Goal: Task Accomplishment & Management: Manage account settings

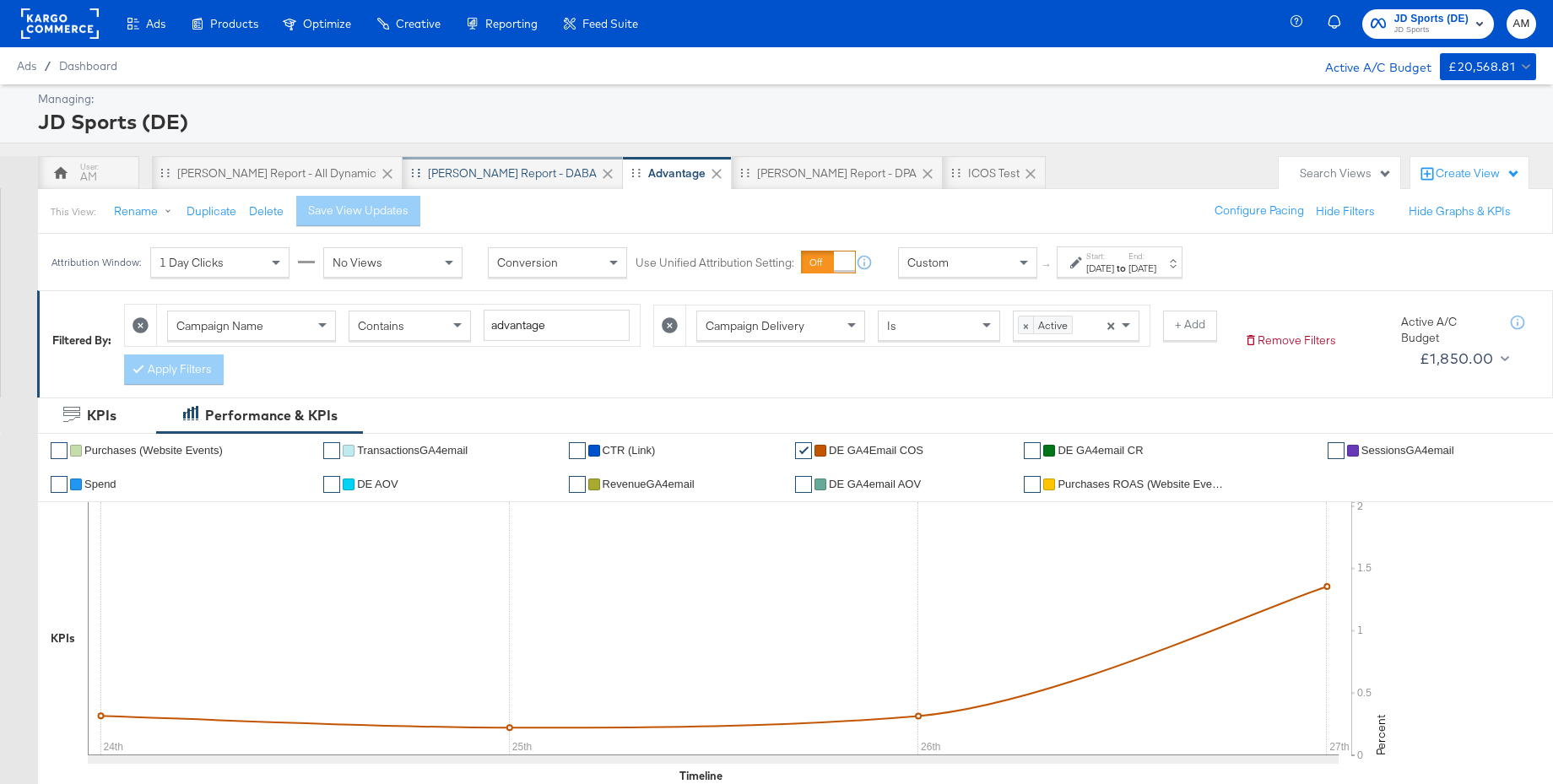
click at [428, 168] on div "[PERSON_NAME] Report - DABA" at bounding box center [513, 173] width 169 height 16
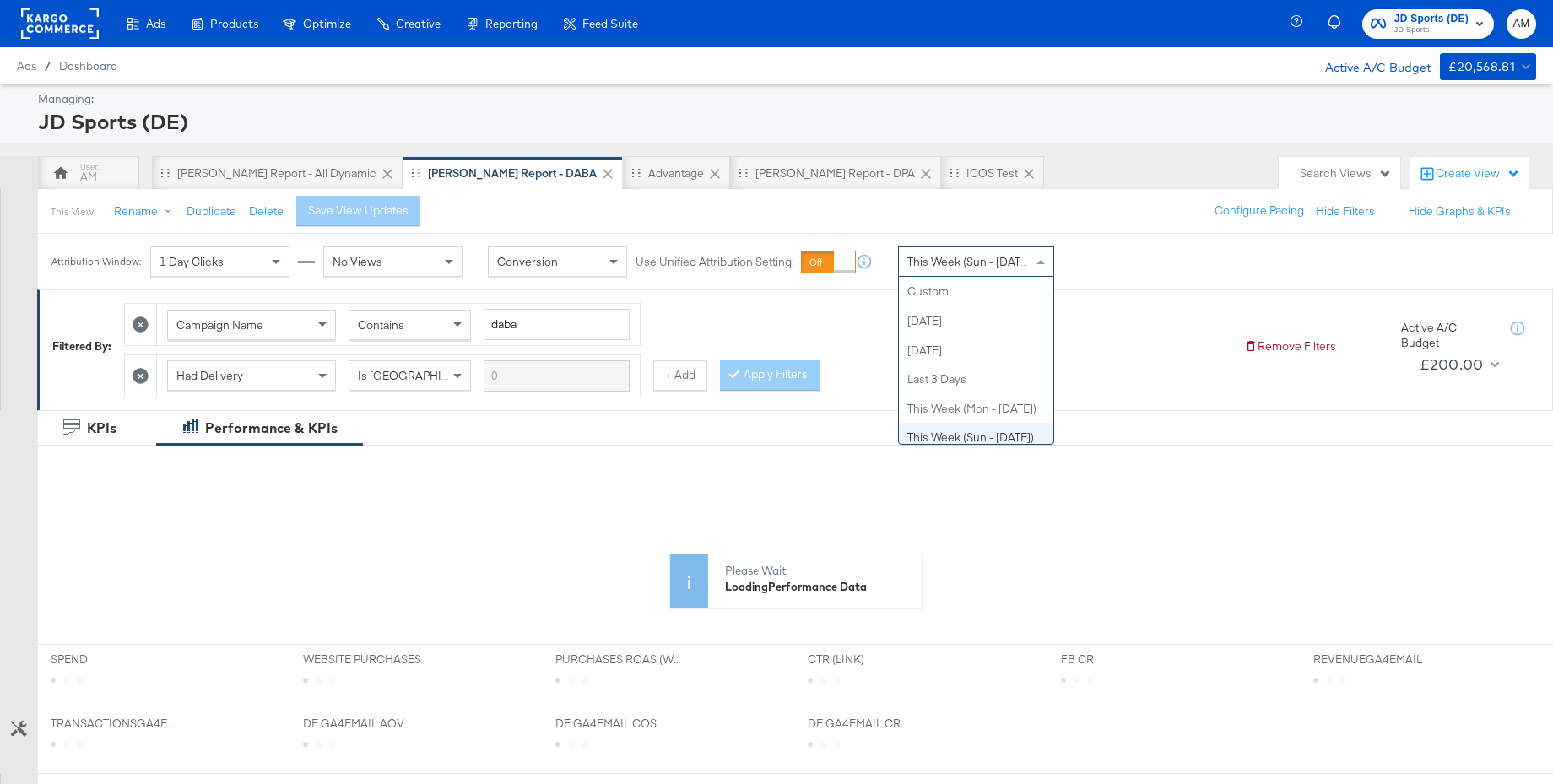
click at [993, 270] on div "This Week (Sun - [DATE])" at bounding box center [976, 261] width 154 height 29
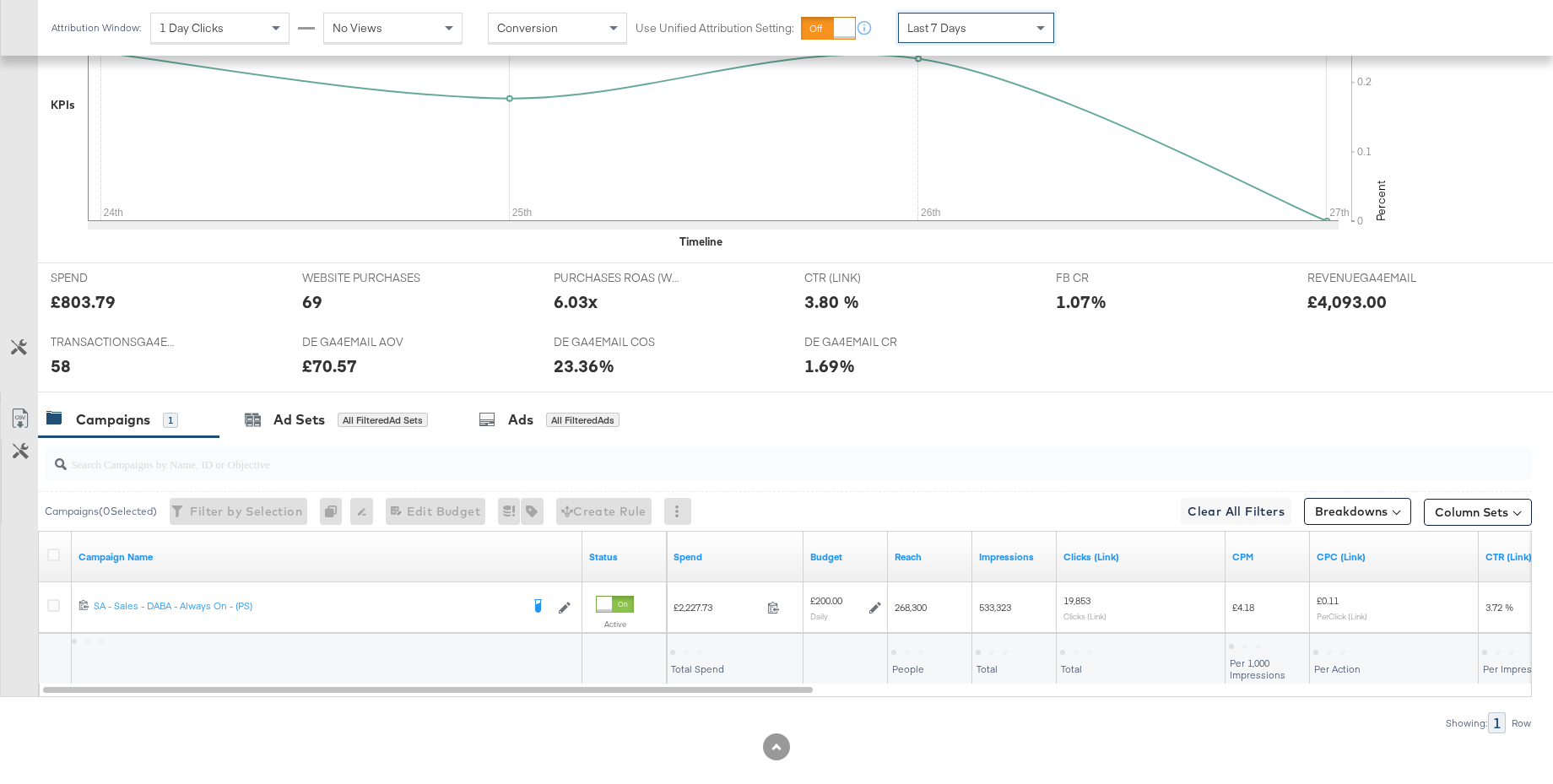
scroll to position [553, 0]
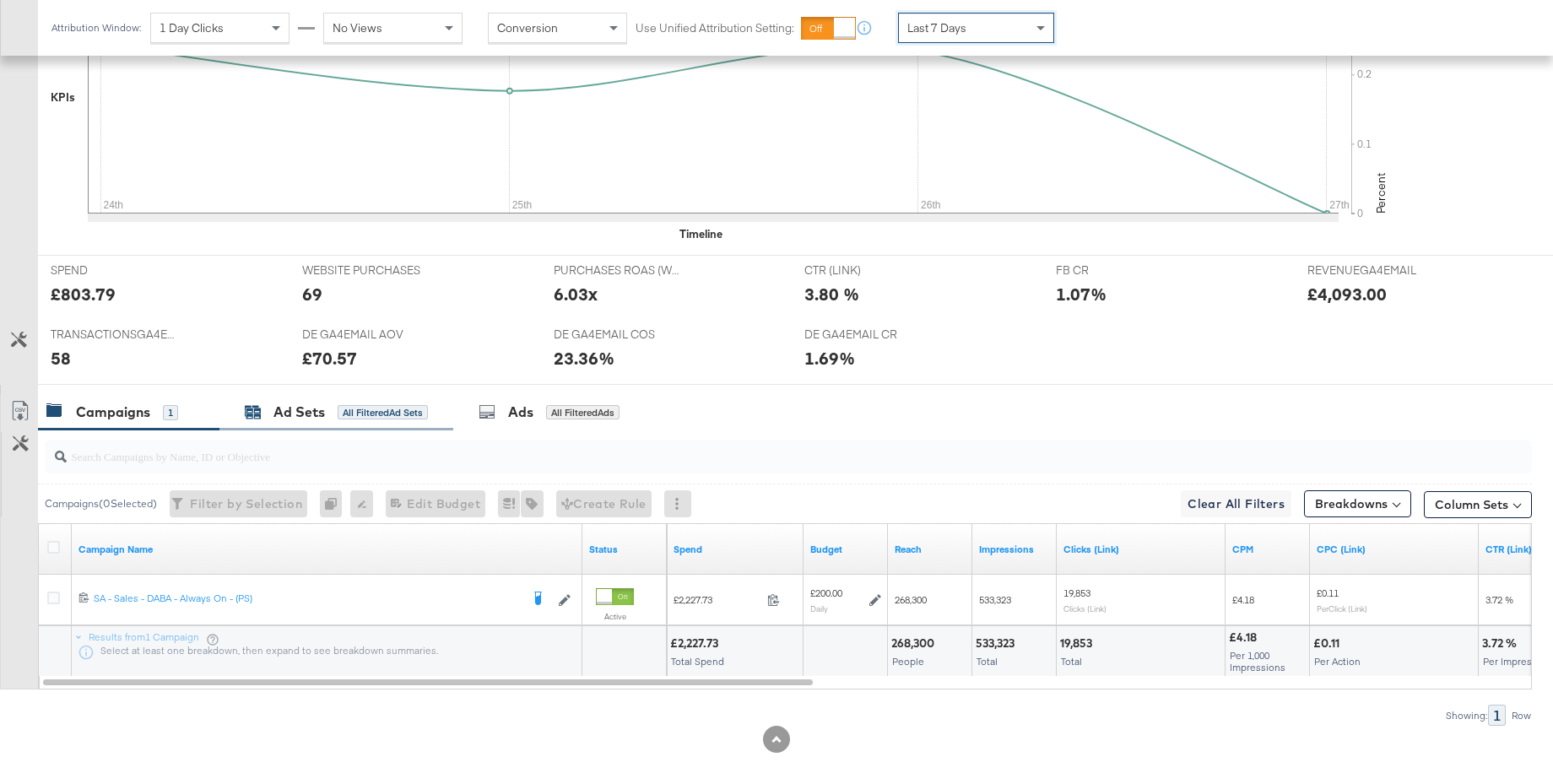
click at [276, 412] on div "Ad Sets" at bounding box center [299, 412] width 51 height 19
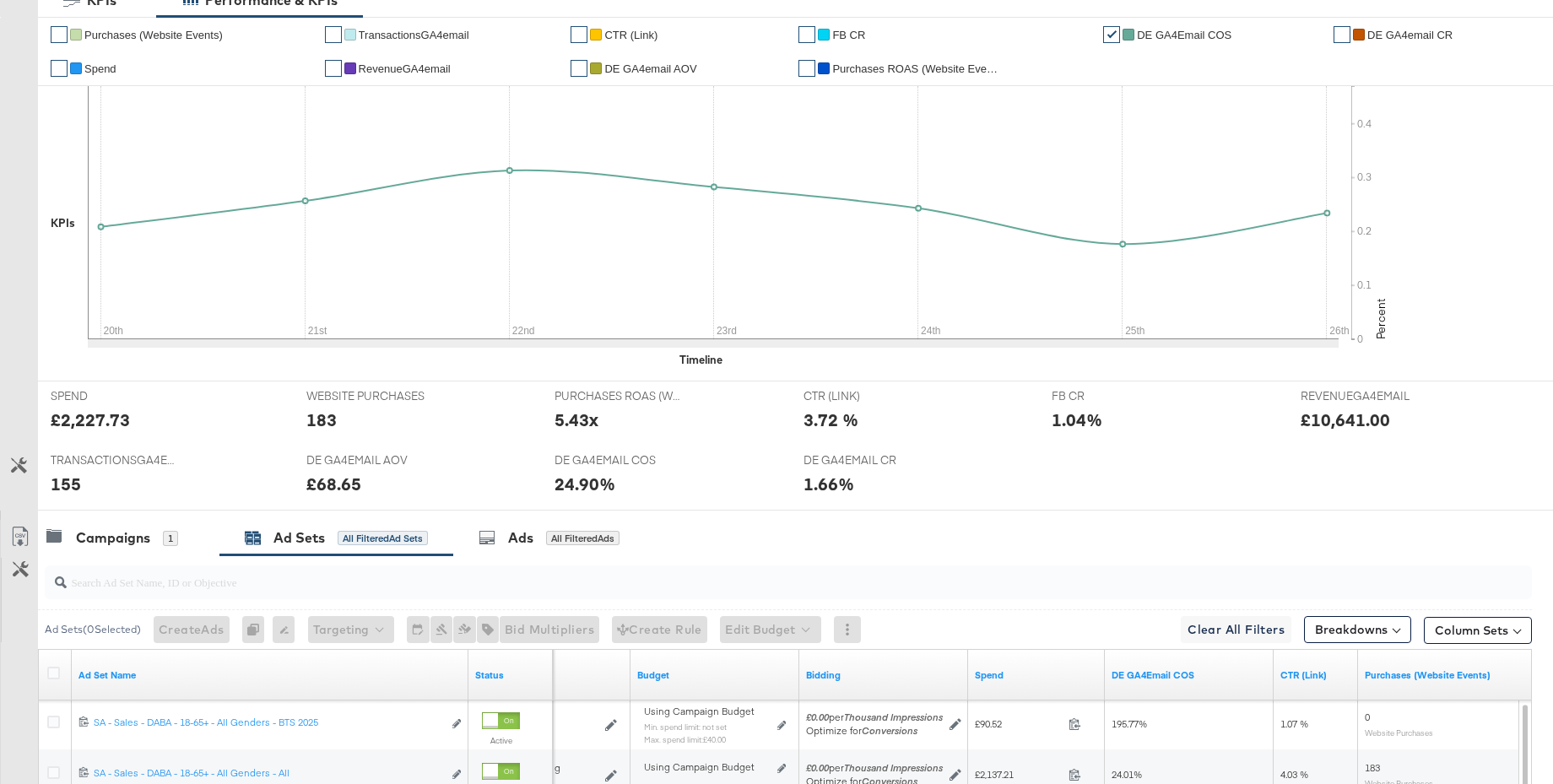
scroll to position [0, 0]
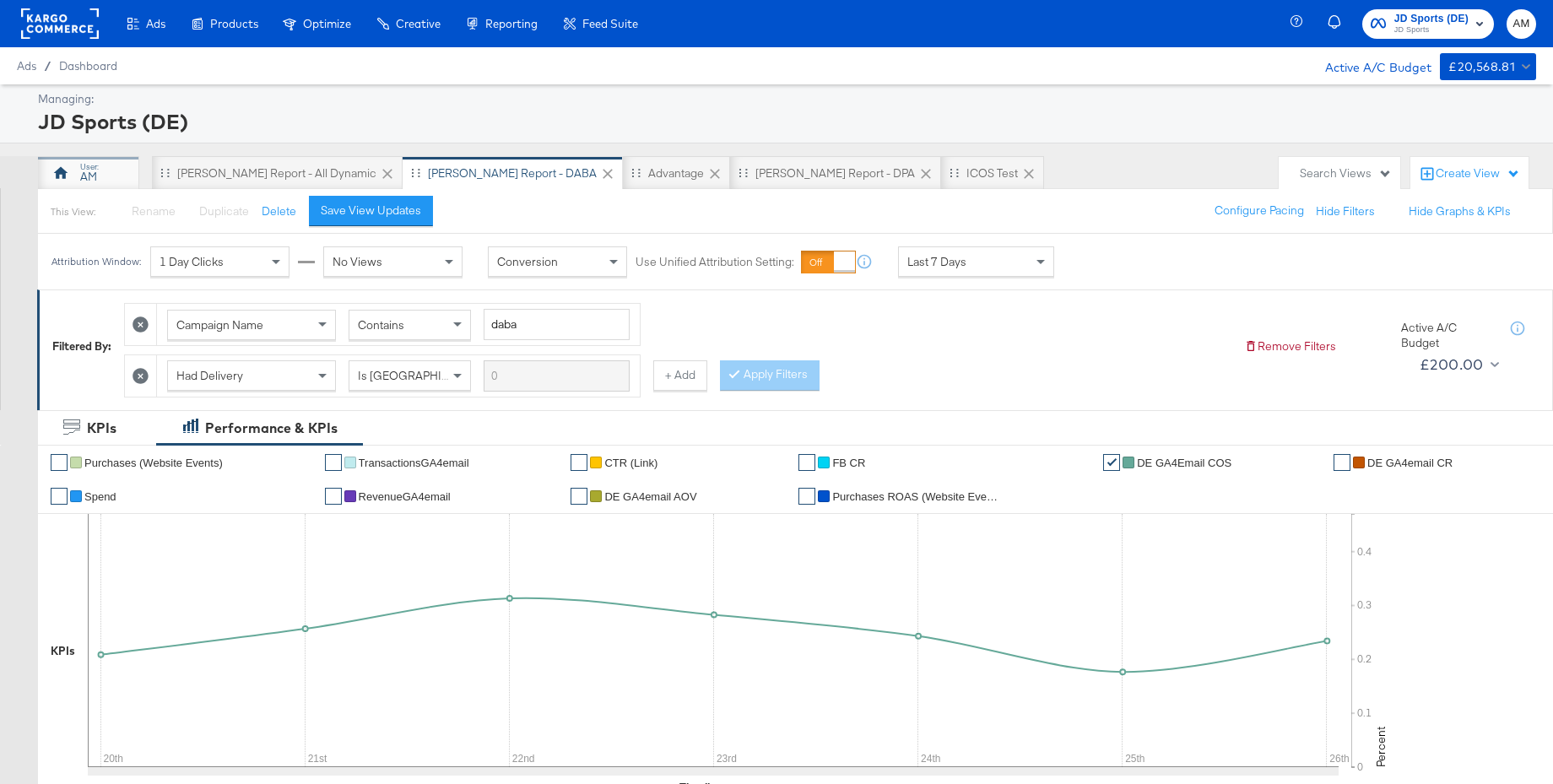
click at [90, 171] on div "AM" at bounding box center [88, 177] width 17 height 16
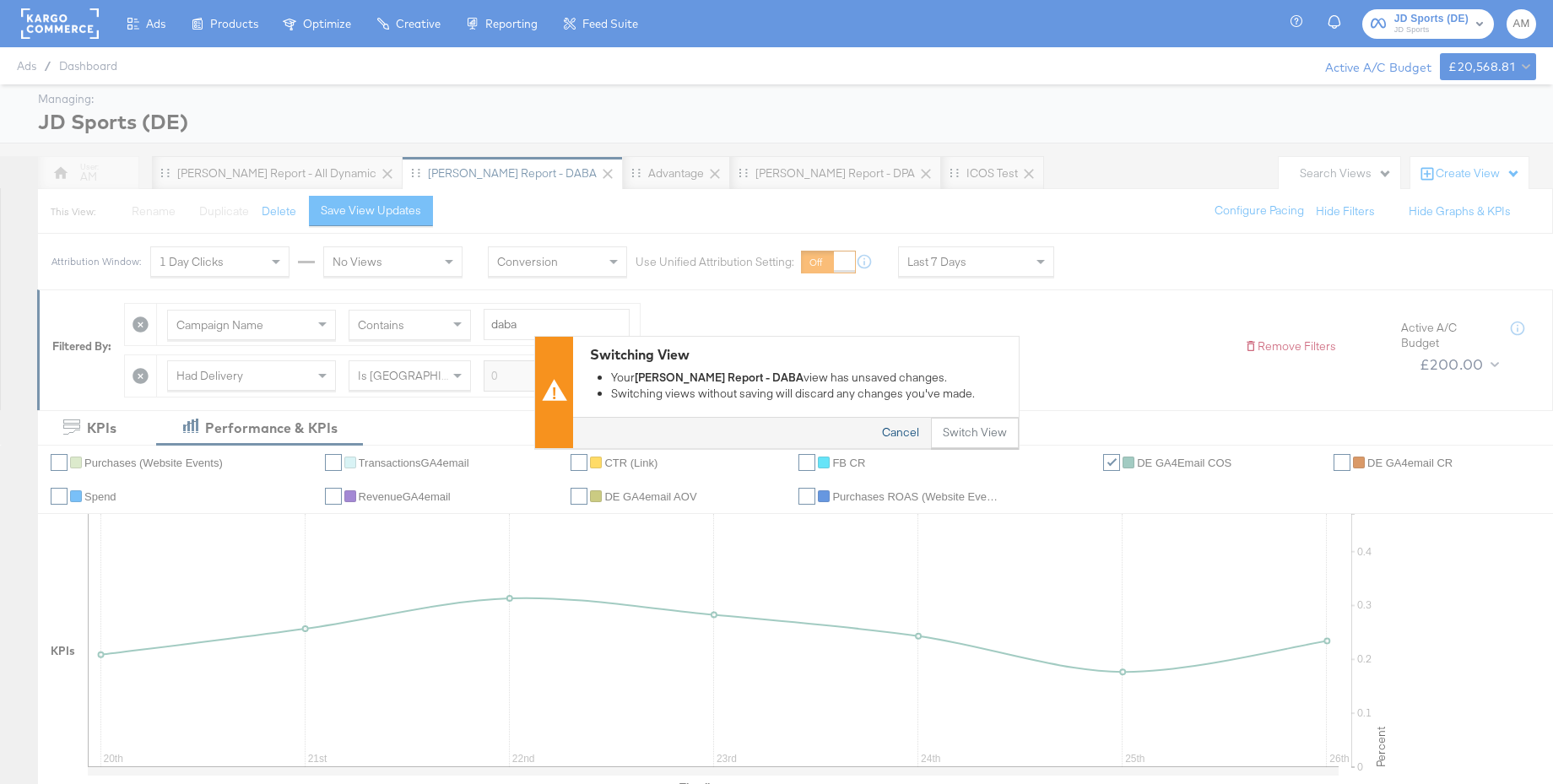
click at [900, 435] on button "Cancel" at bounding box center [901, 432] width 61 height 30
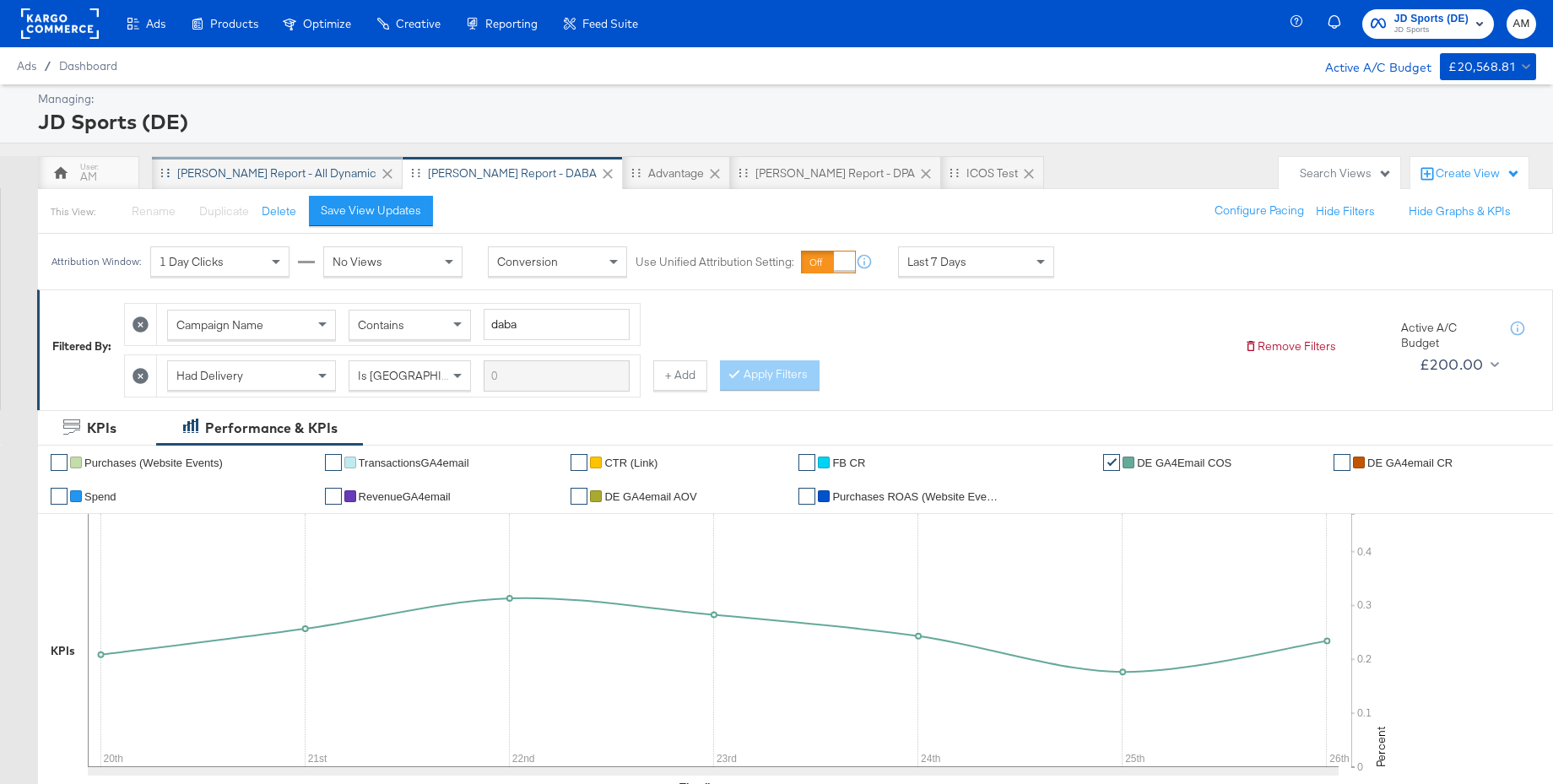
click at [245, 170] on div "[PERSON_NAME] Report - All Dynamic" at bounding box center [277, 173] width 199 height 16
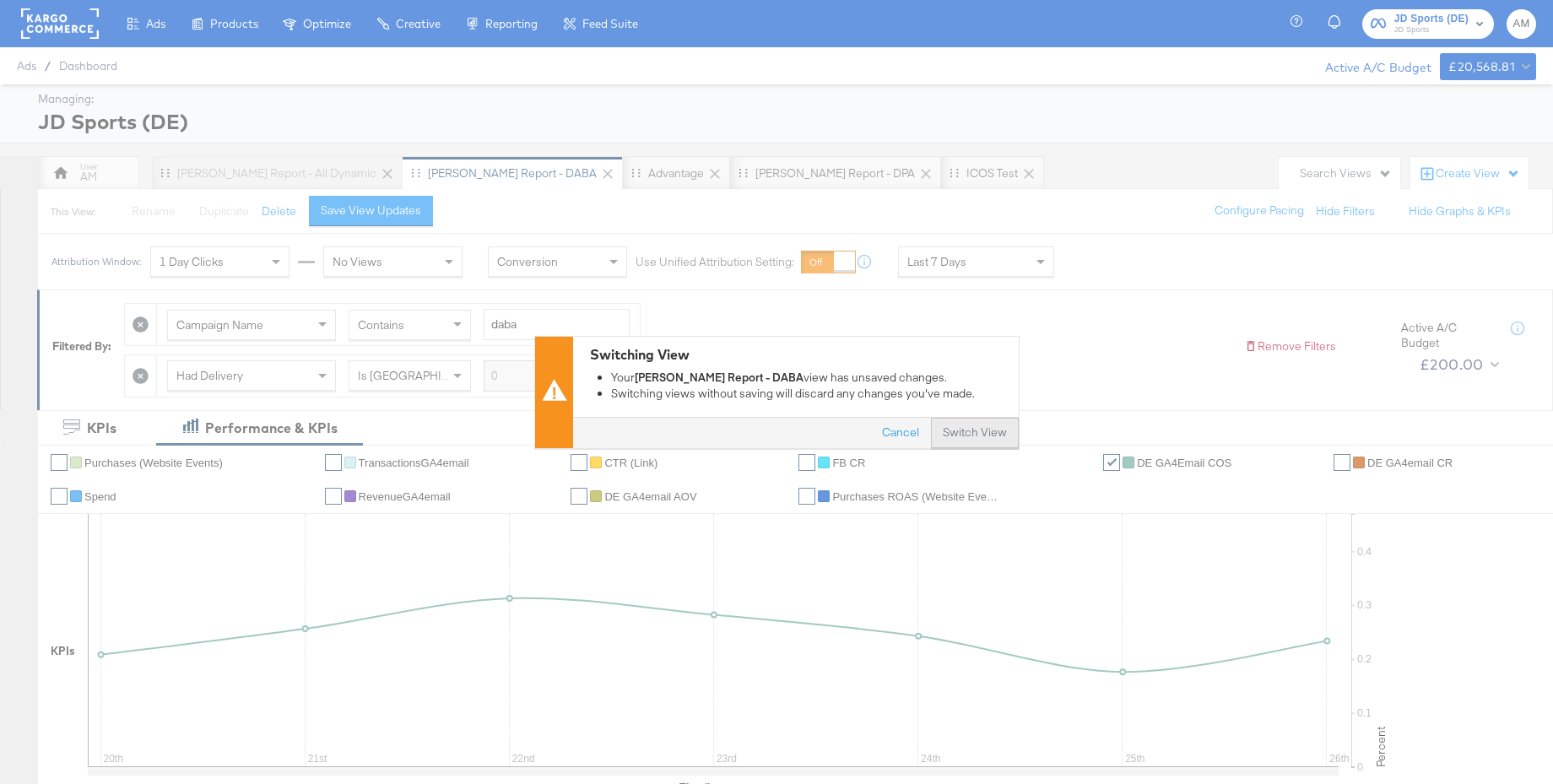
click at [974, 419] on button "Switch View" at bounding box center [975, 432] width 88 height 30
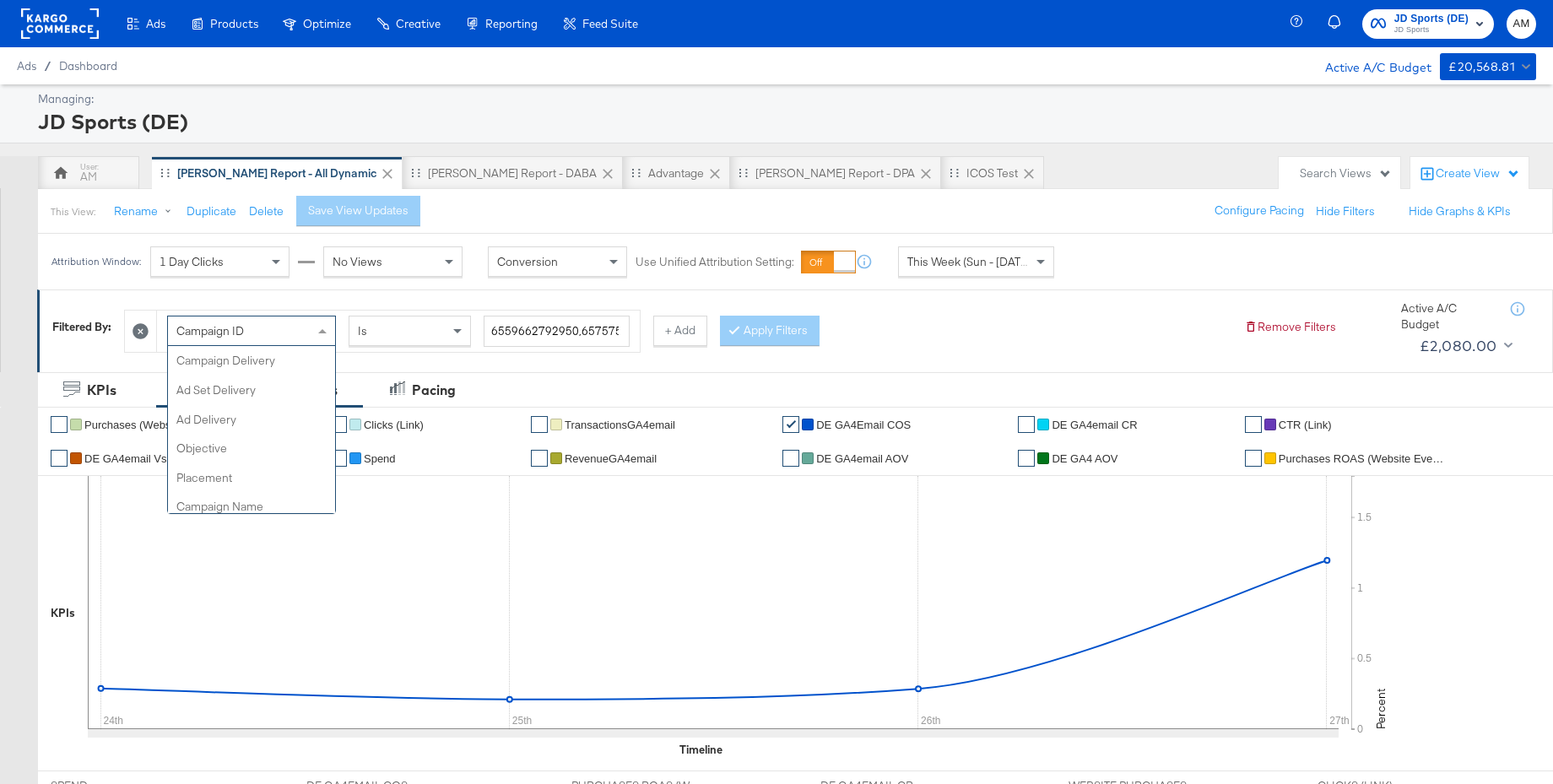
click at [269, 333] on div "Campaign ID" at bounding box center [252, 331] width 167 height 29
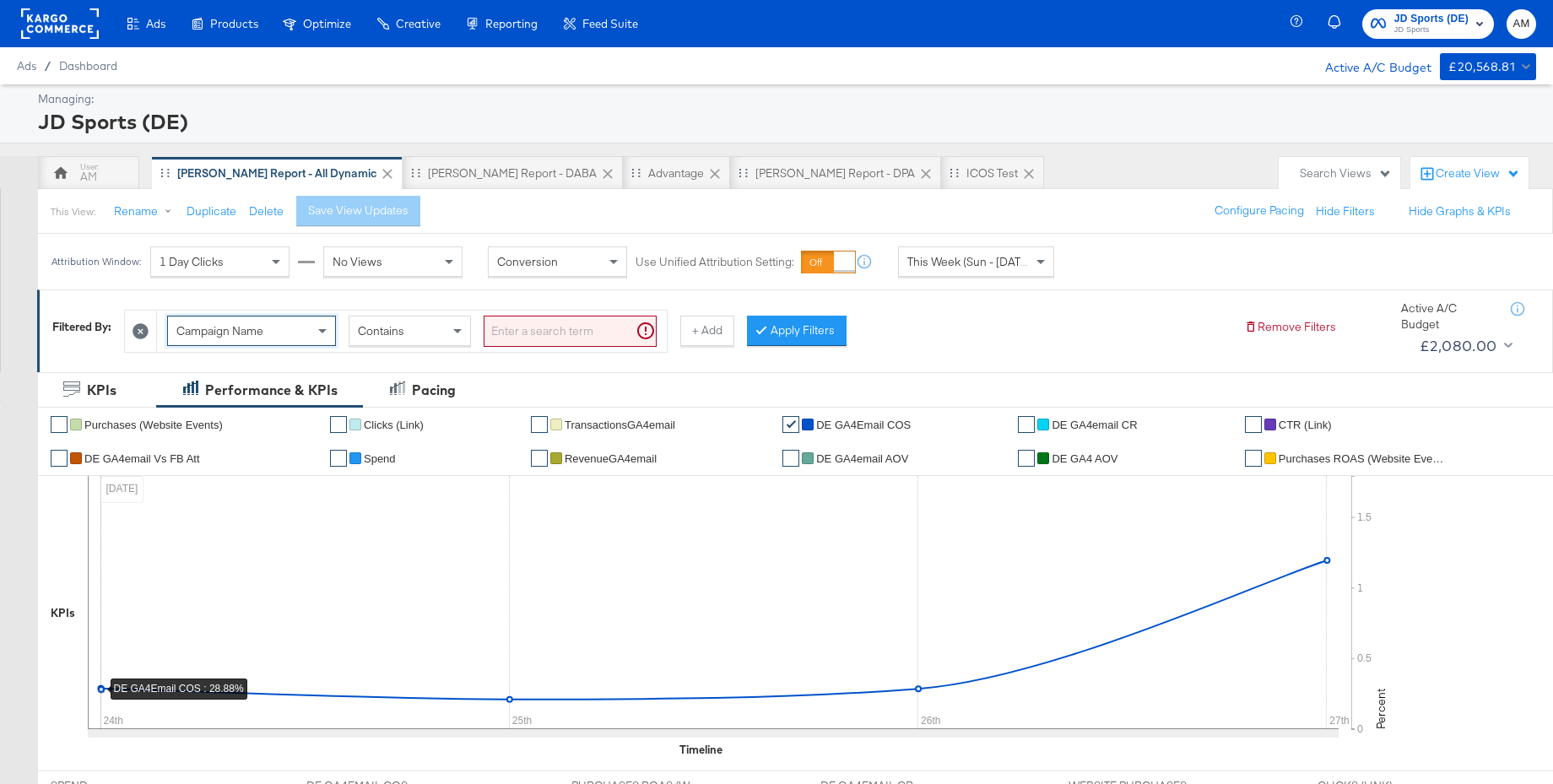
drag, startPoint x: 245, startPoint y: 506, endPoint x: 375, endPoint y: 446, distance: 143.2
click at [524, 334] on input "search" at bounding box center [570, 332] width 173 height 31
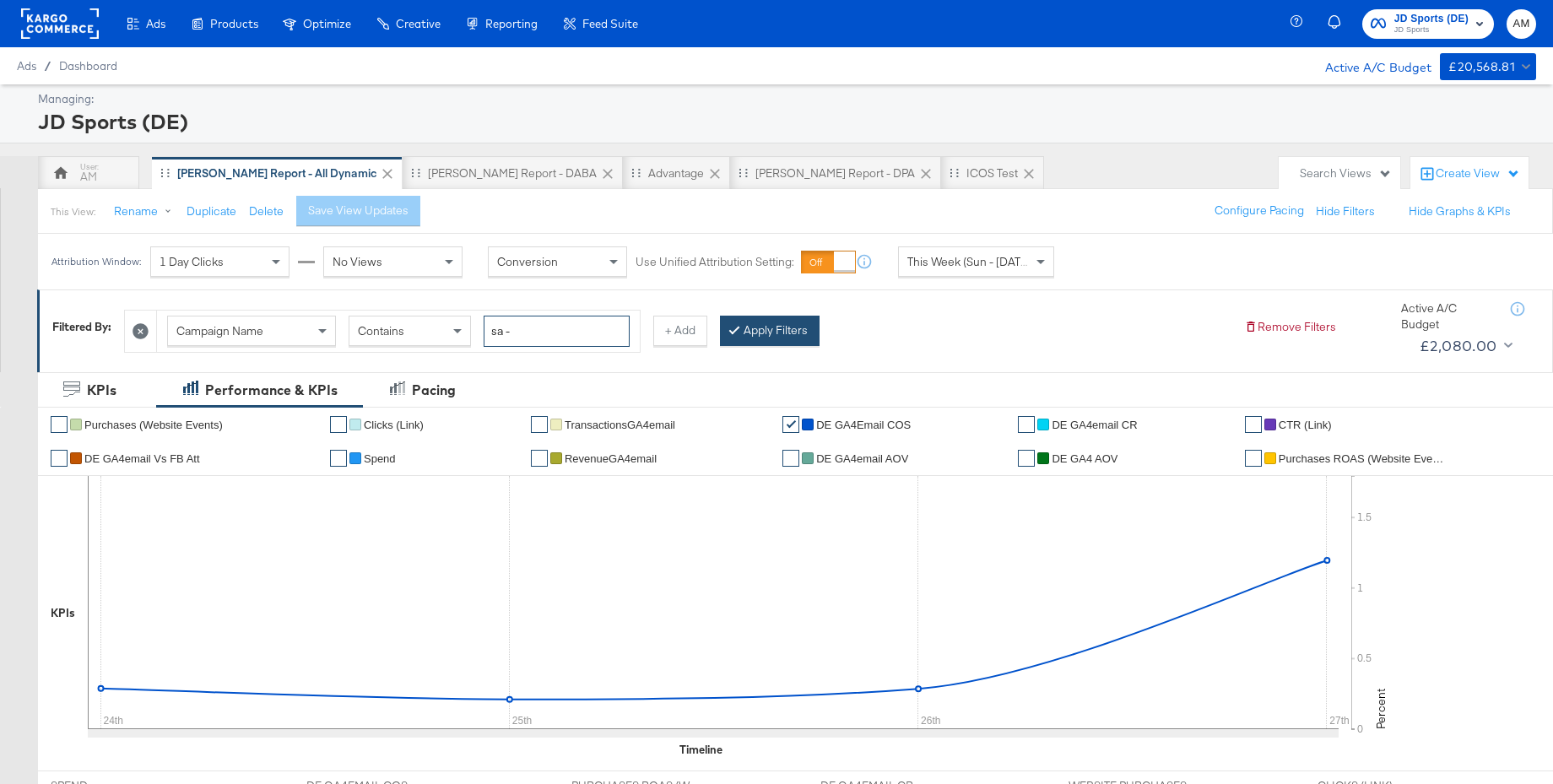
type input "sa -"
click at [770, 330] on button "Apply Filters" at bounding box center [770, 331] width 99 height 30
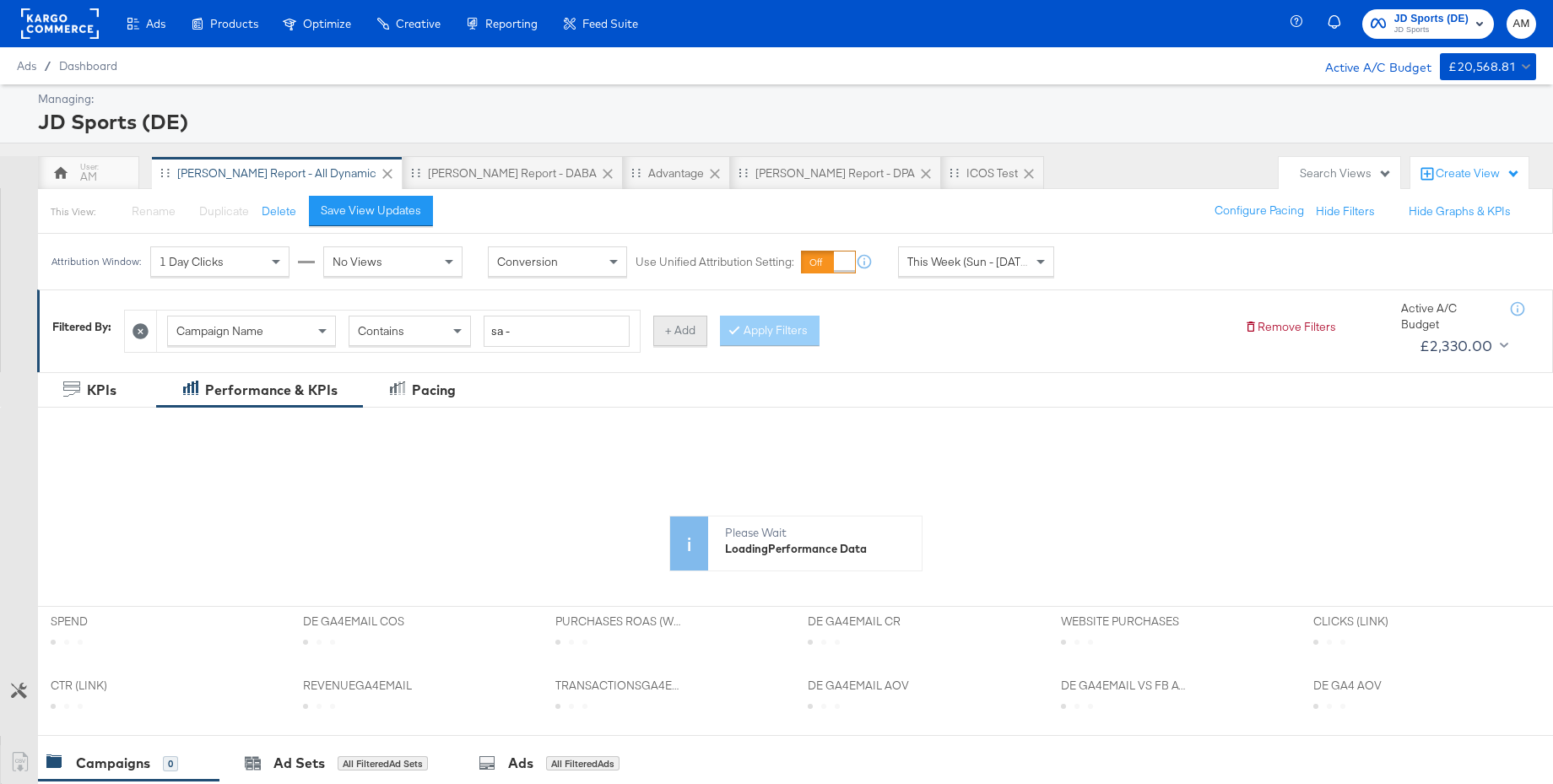
click at [671, 336] on button "+ Add" at bounding box center [681, 331] width 54 height 30
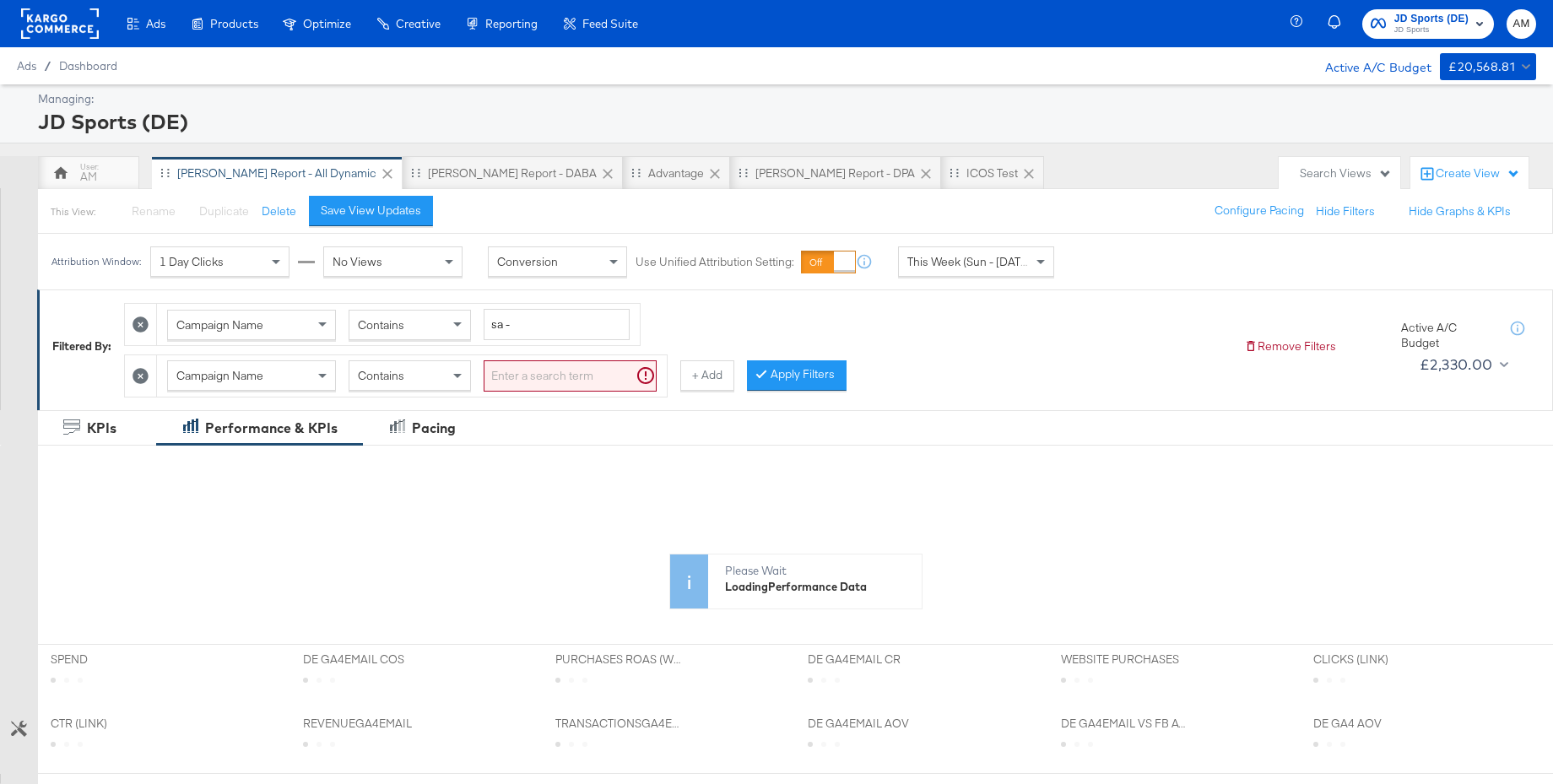
click at [429, 376] on div "Contains" at bounding box center [409, 375] width 121 height 29
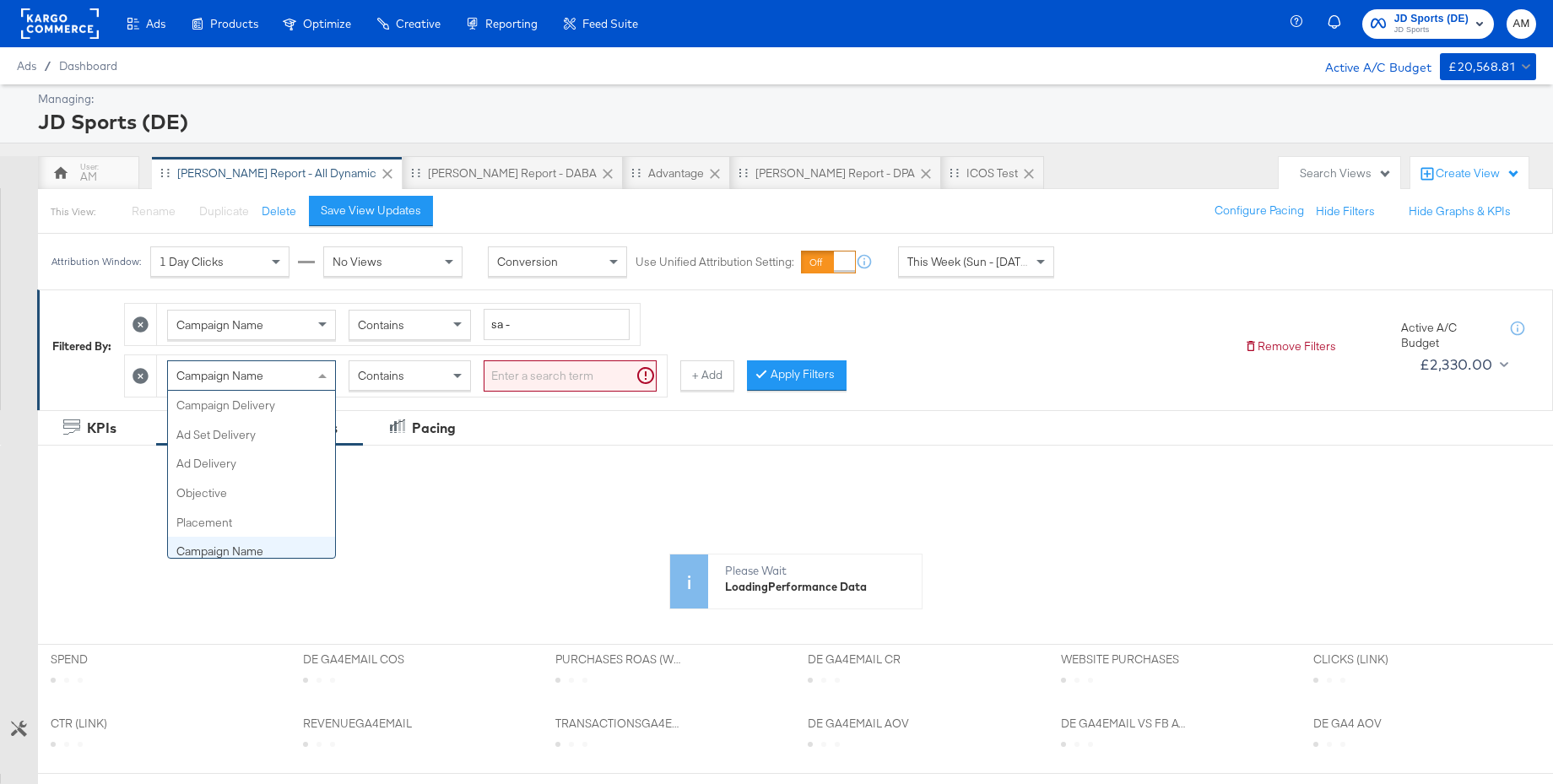
click at [251, 382] on span "Campaign Name" at bounding box center [220, 375] width 87 height 15
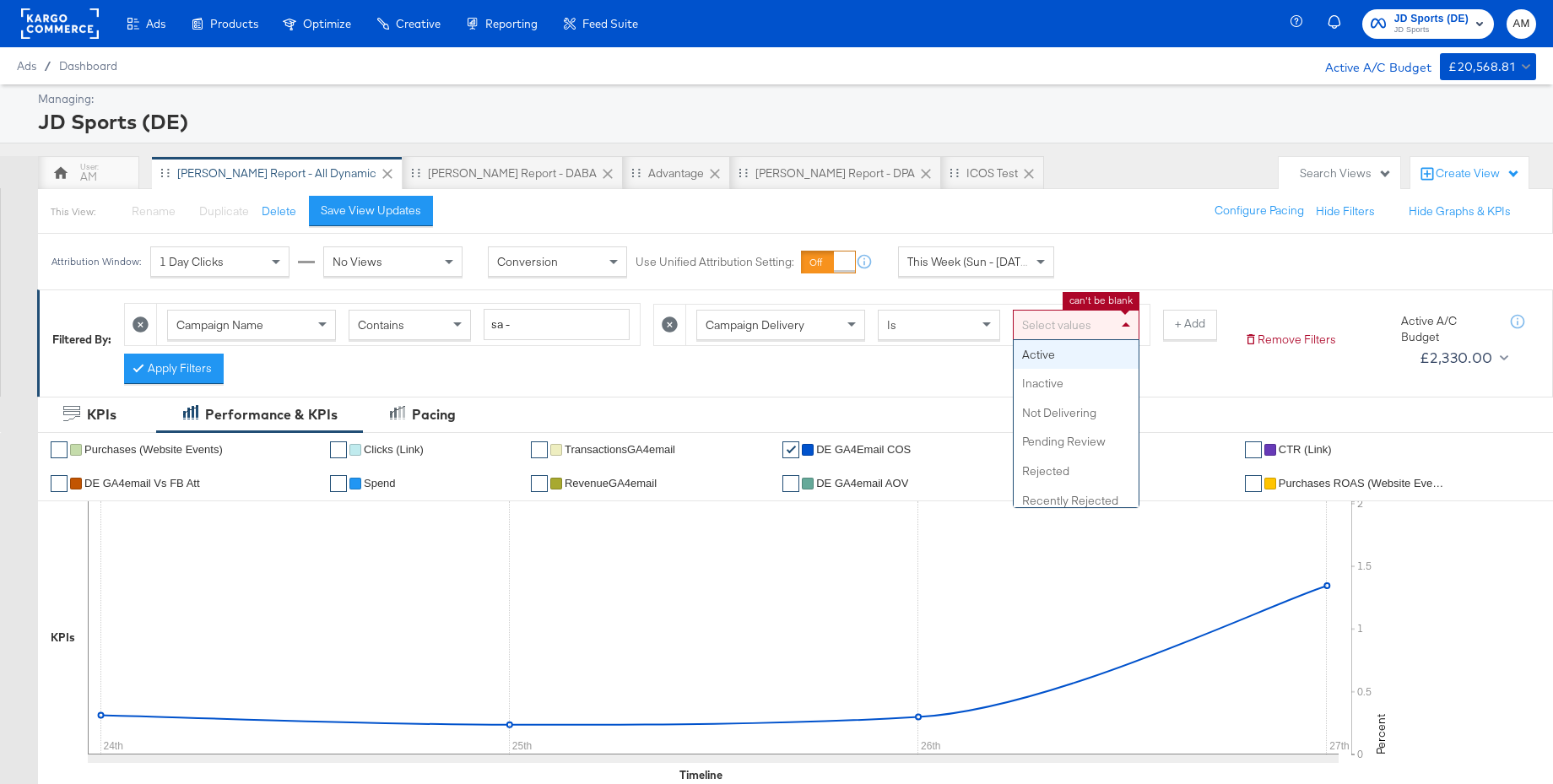
click at [1039, 321] on div "Select values" at bounding box center [1077, 325] width 125 height 29
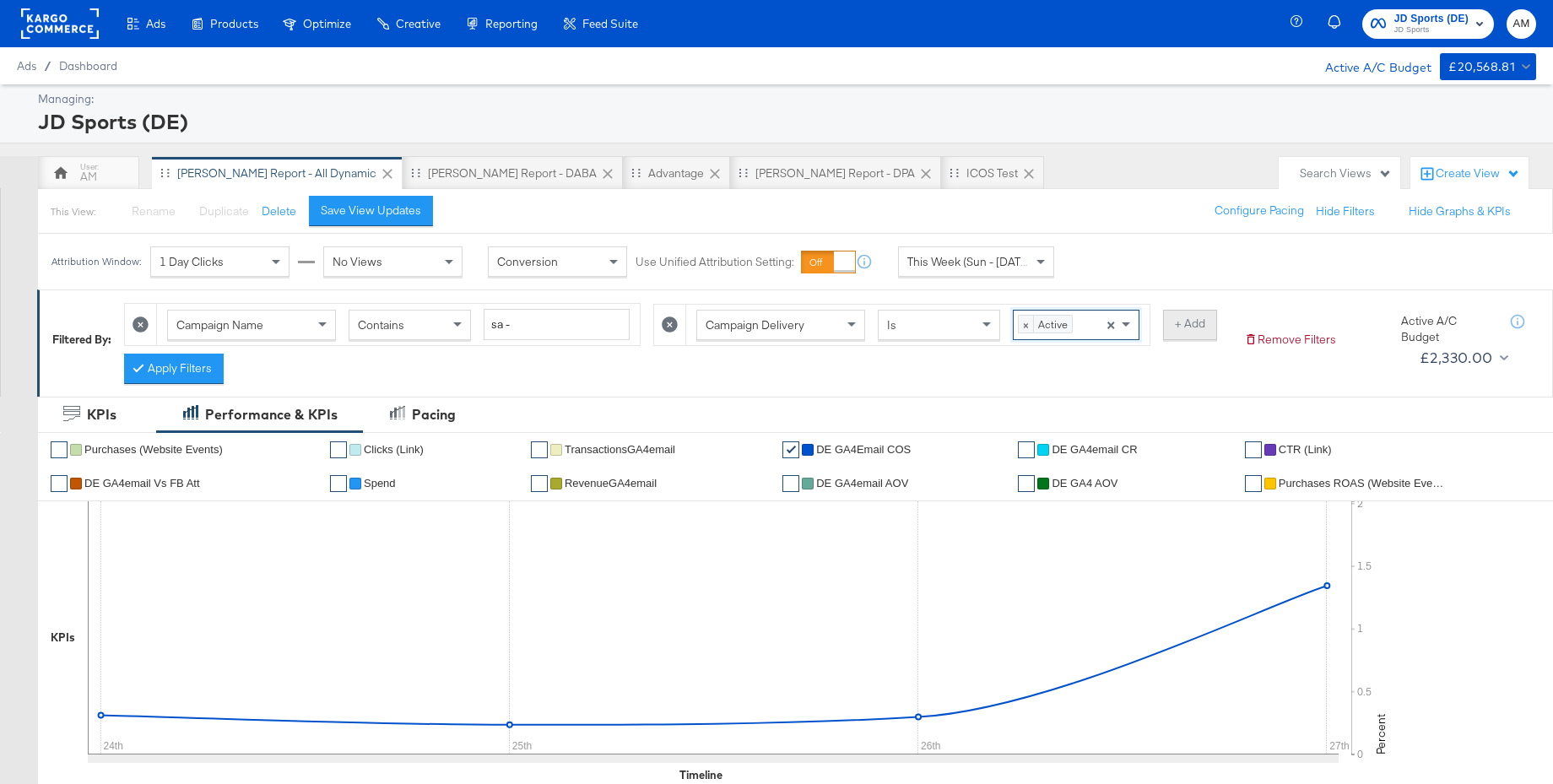
click at [1181, 328] on button "+ Add" at bounding box center [1190, 325] width 54 height 30
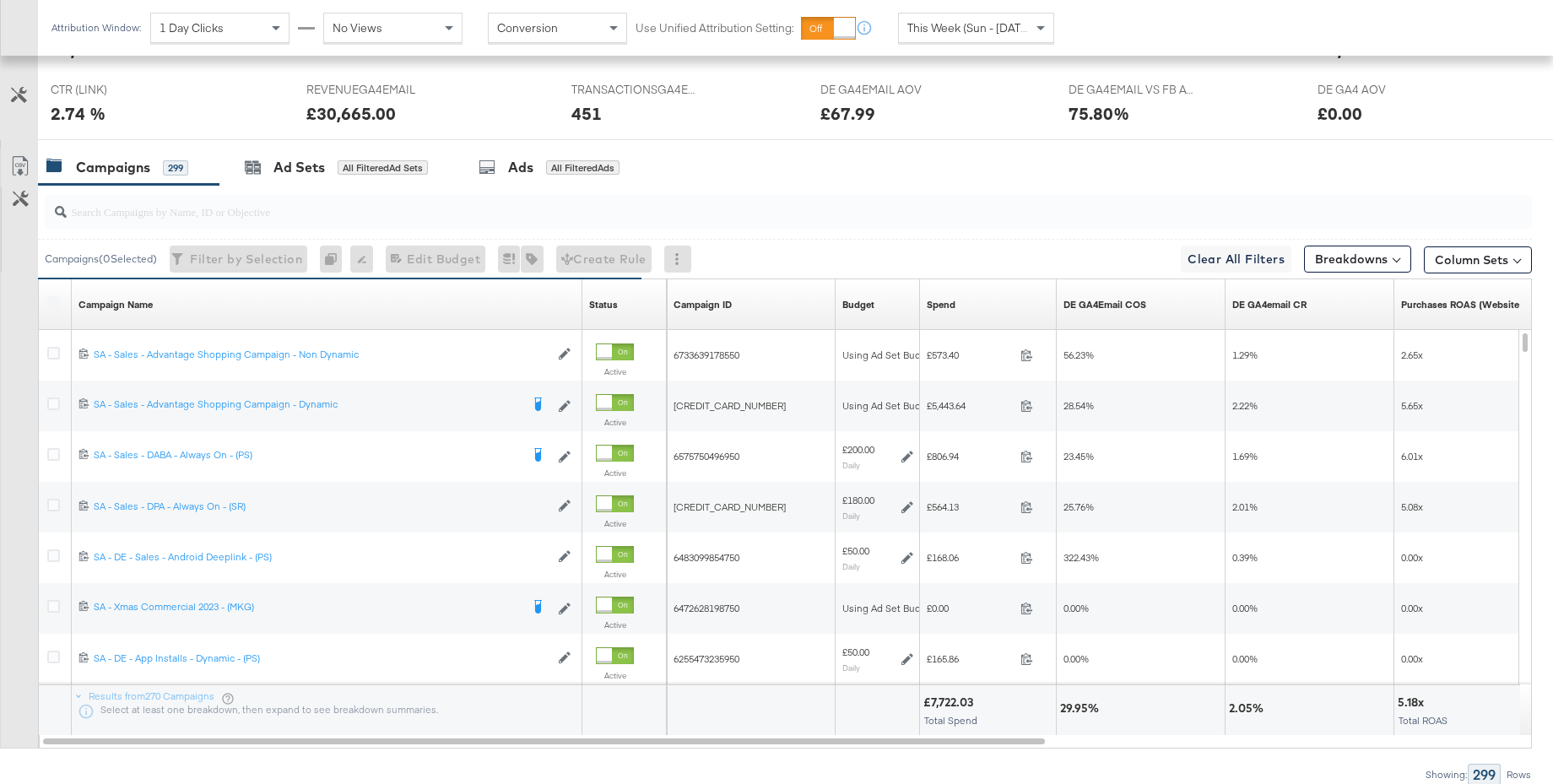
scroll to position [802, 0]
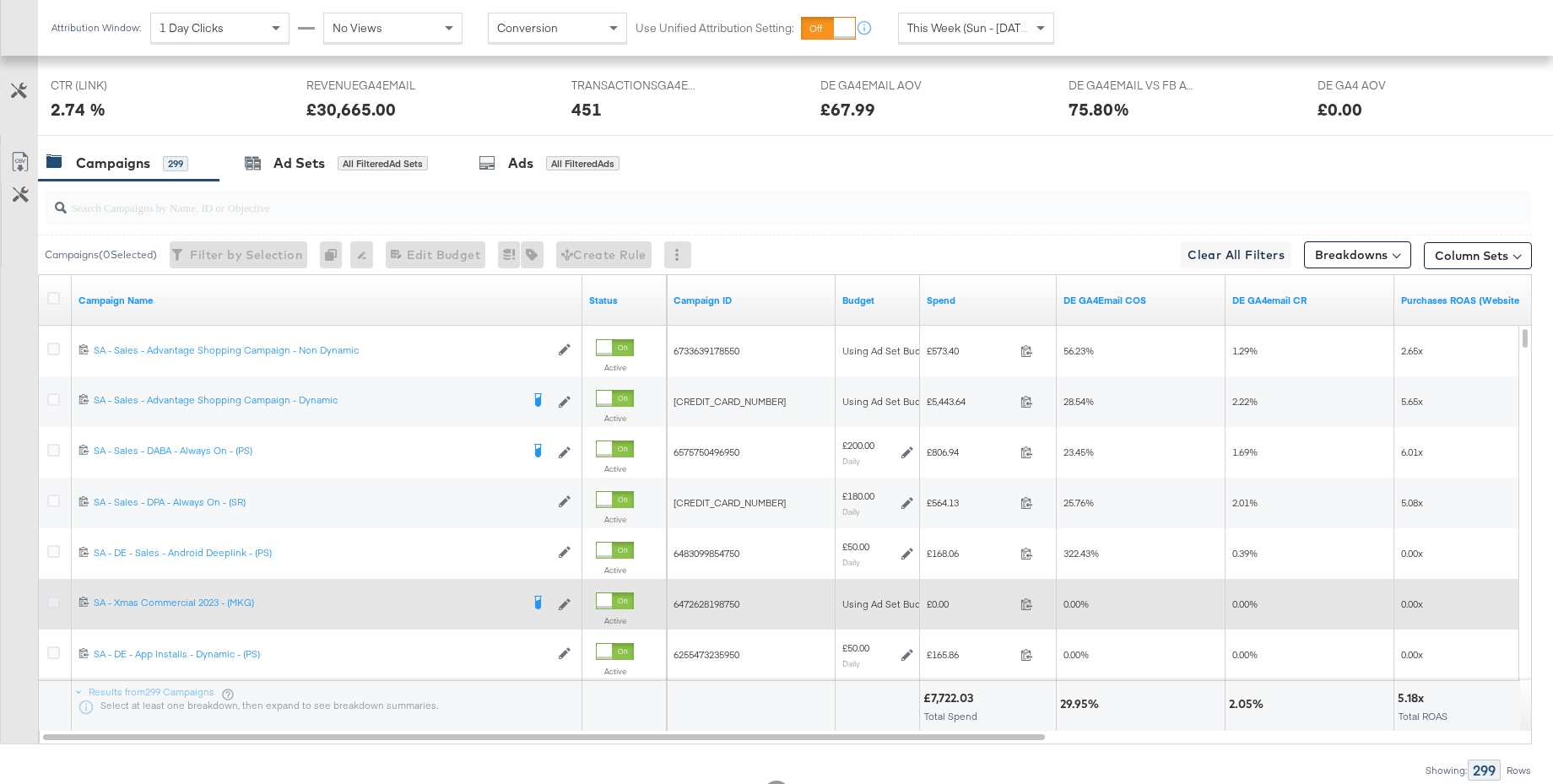
click at [52, 602] on icon at bounding box center [53, 602] width 13 height 13
click at [0, 0] on input "checkbox" at bounding box center [0, 0] width 0 height 0
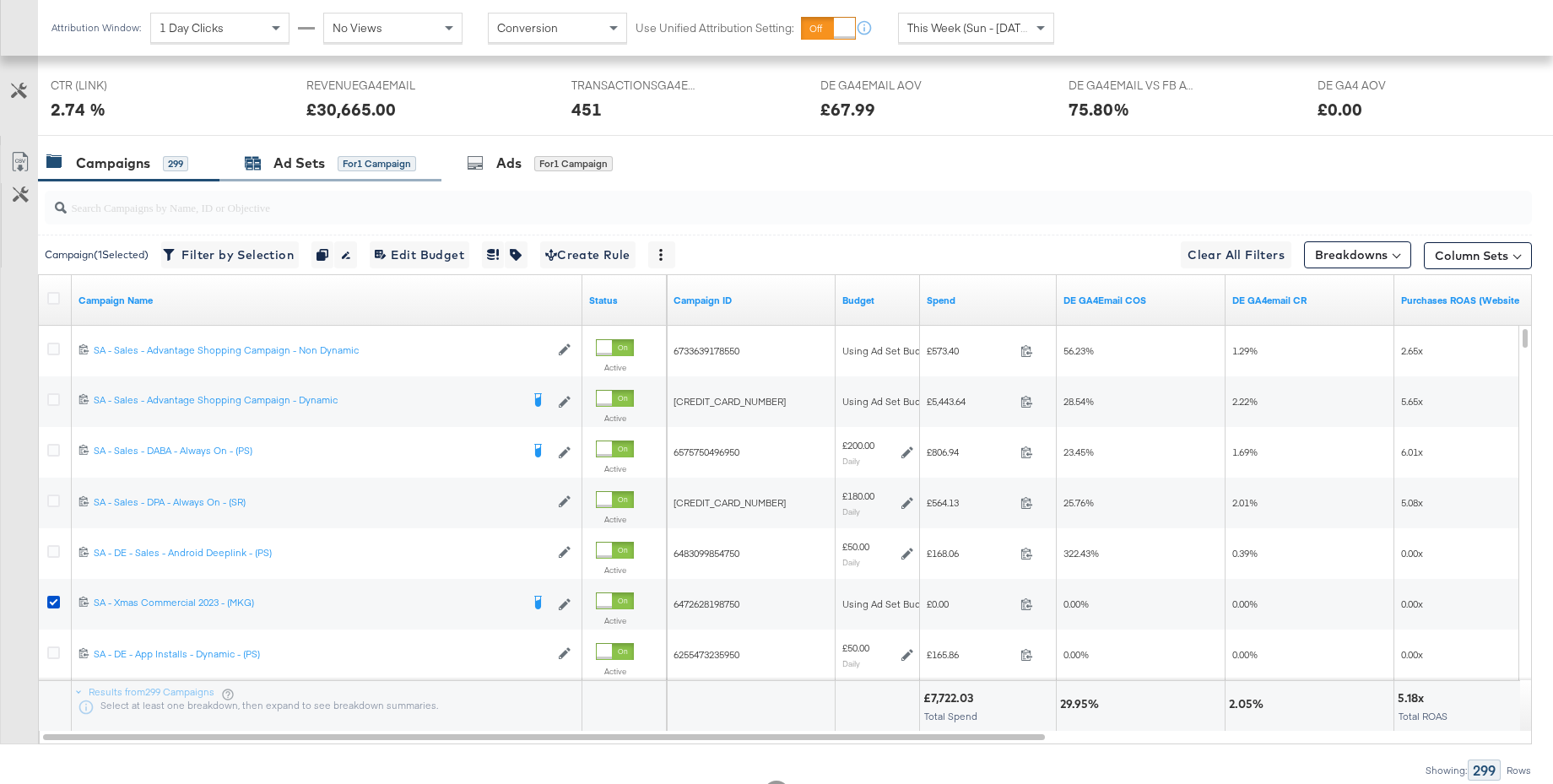
click at [316, 162] on div "Ad Sets" at bounding box center [299, 163] width 51 height 19
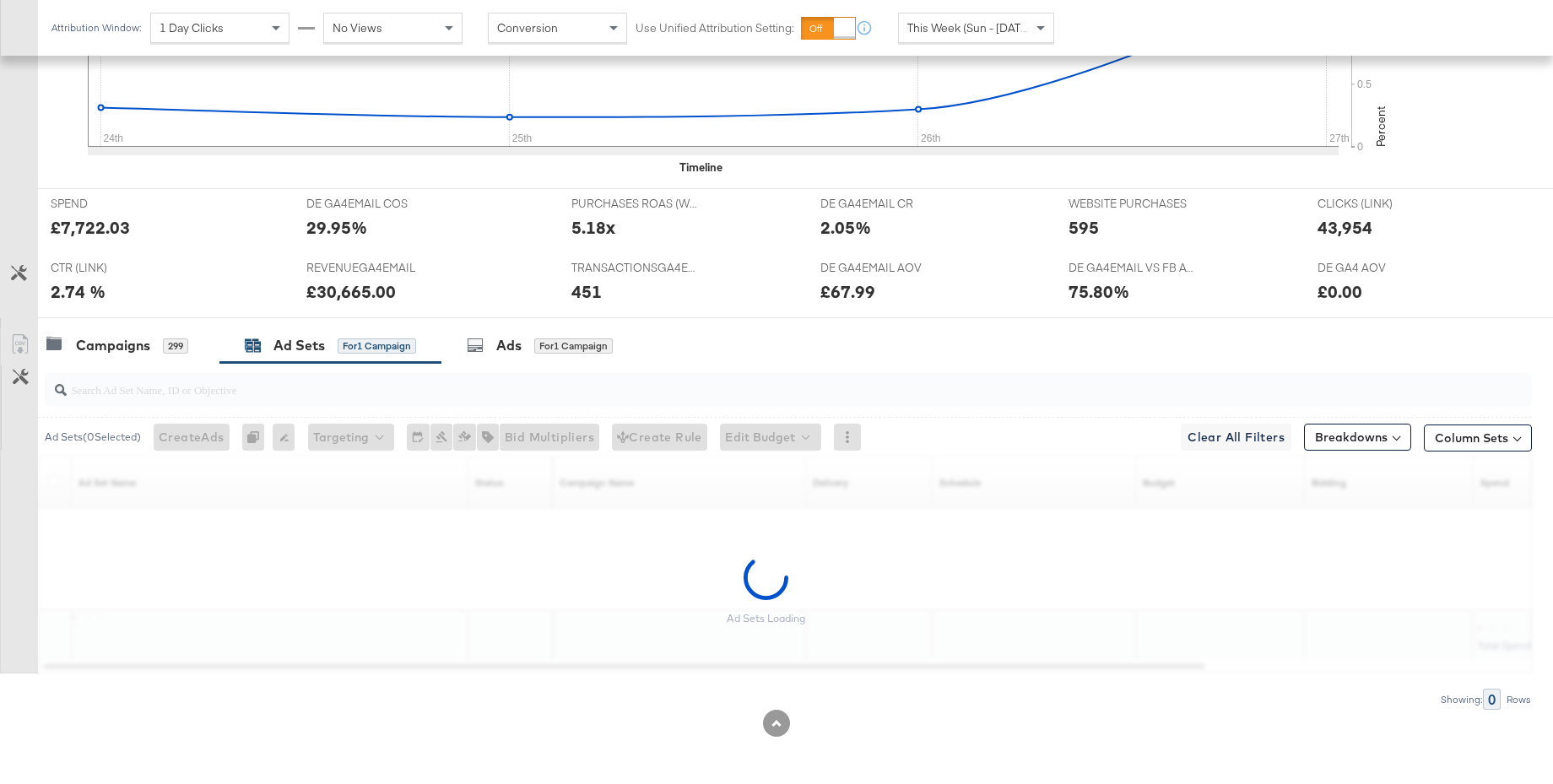
scroll to position [671, 0]
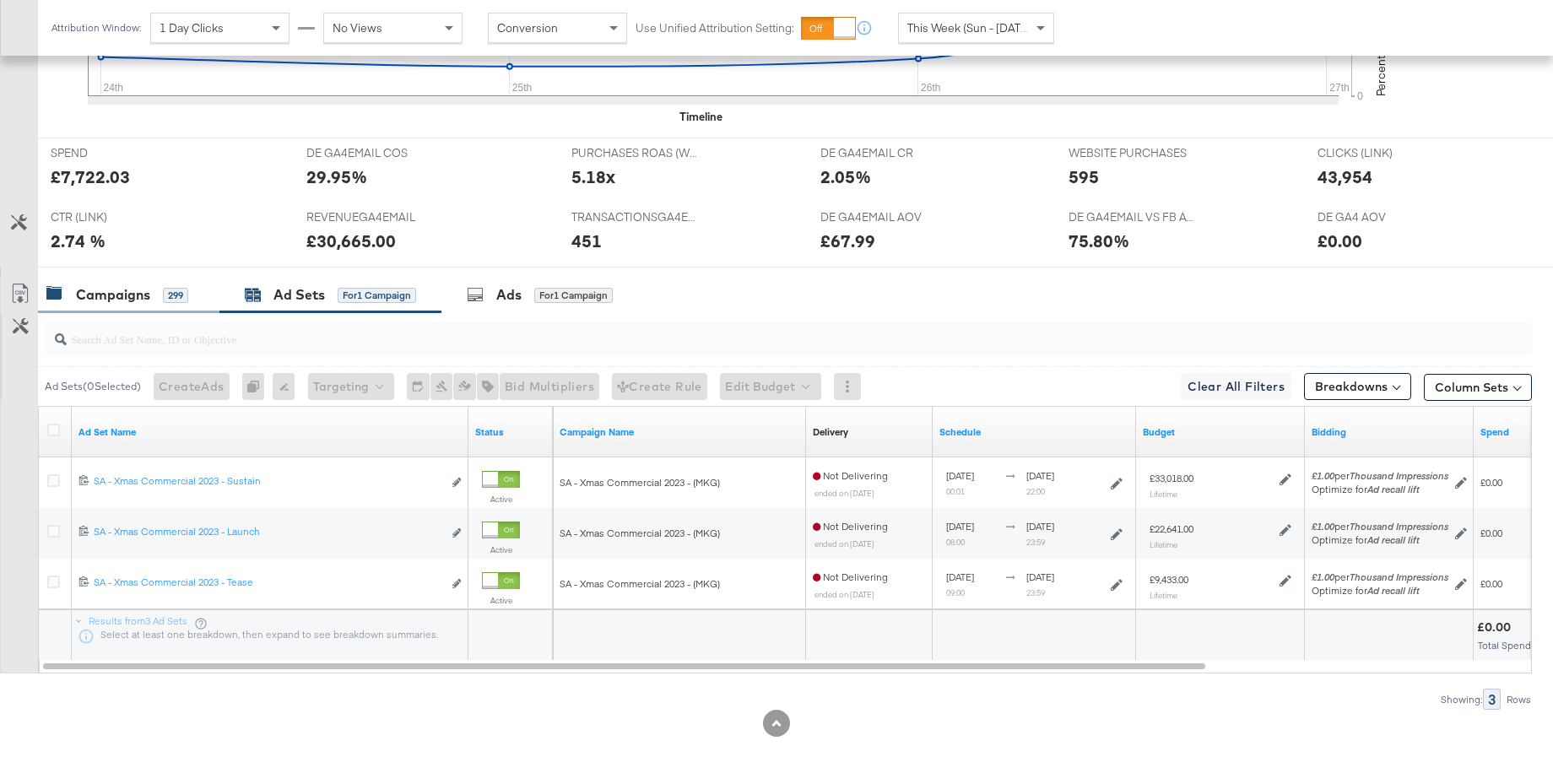
click at [124, 297] on div "Campaigns" at bounding box center [112, 295] width 74 height 19
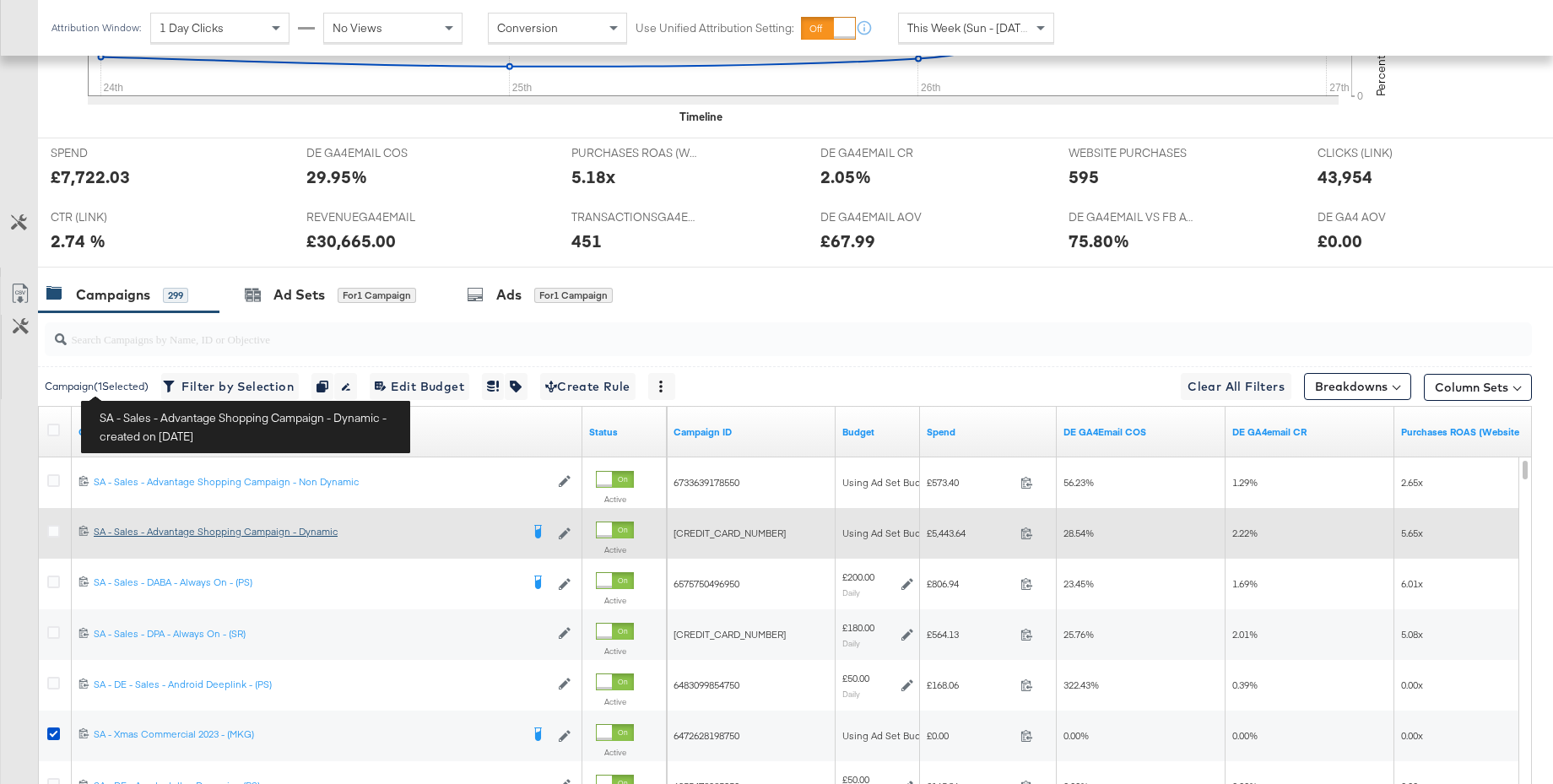
scroll to position [802, 0]
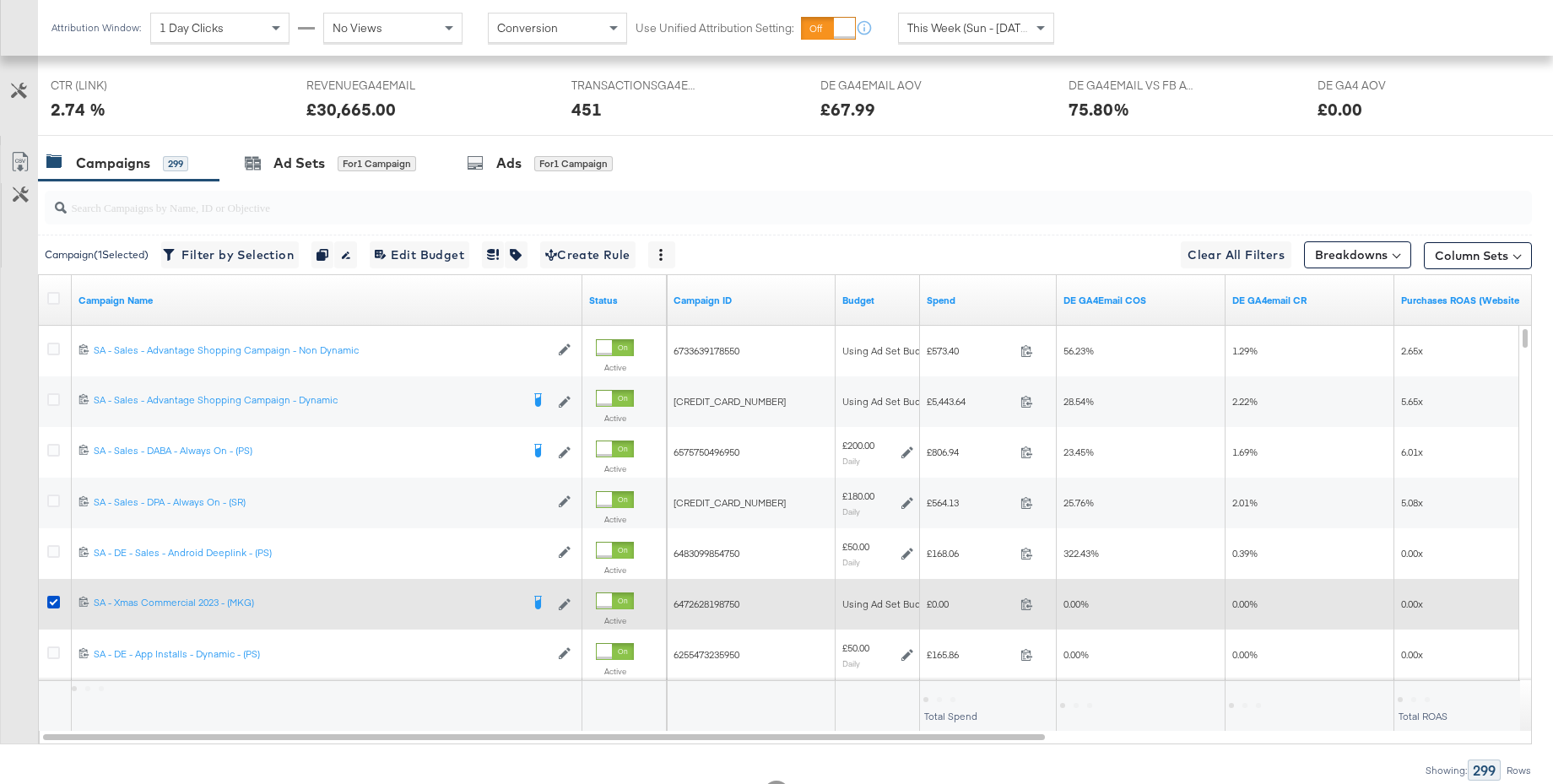
click at [612, 597] on div at bounding box center [604, 600] width 15 height 15
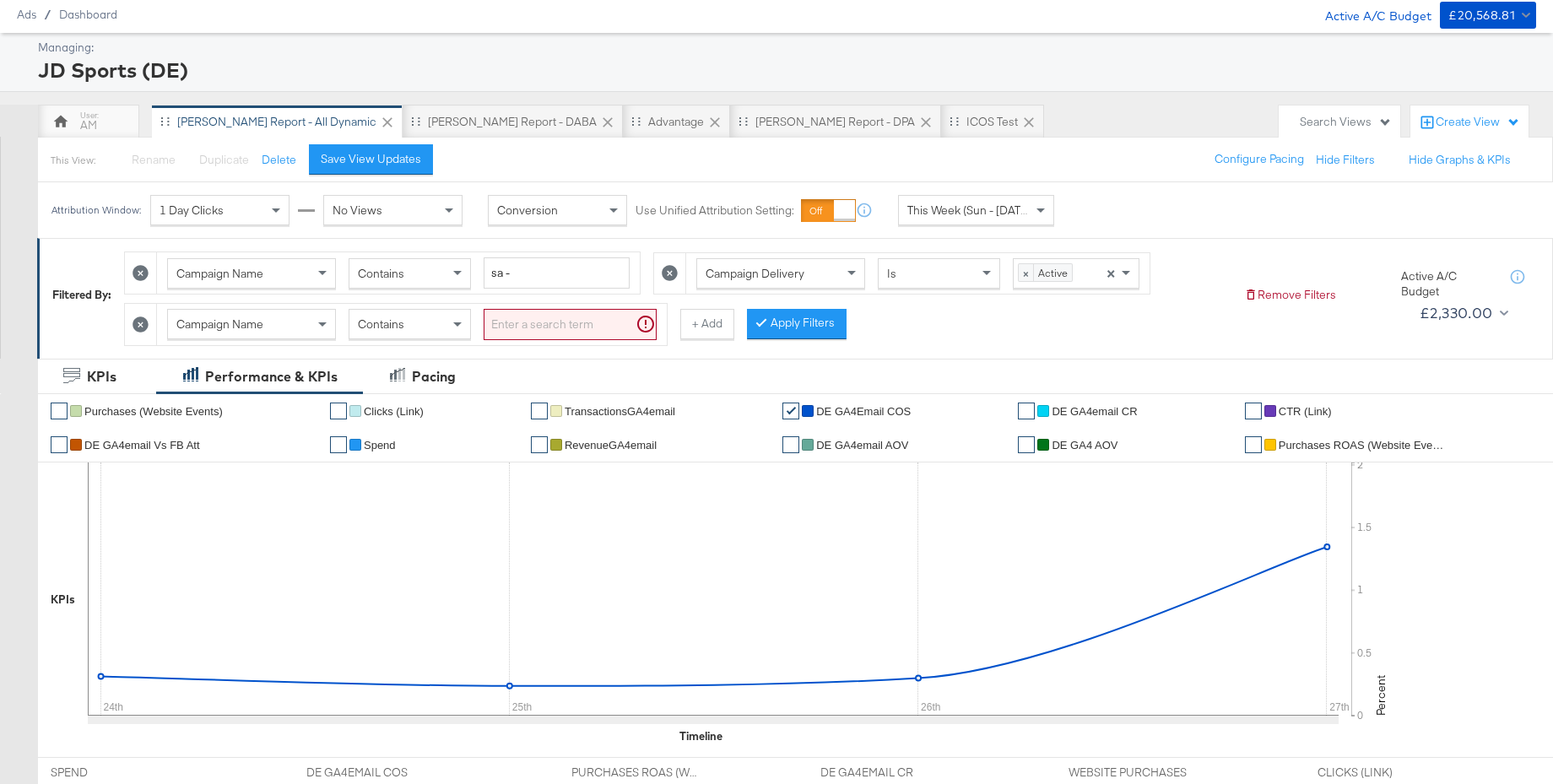
scroll to position [0, 0]
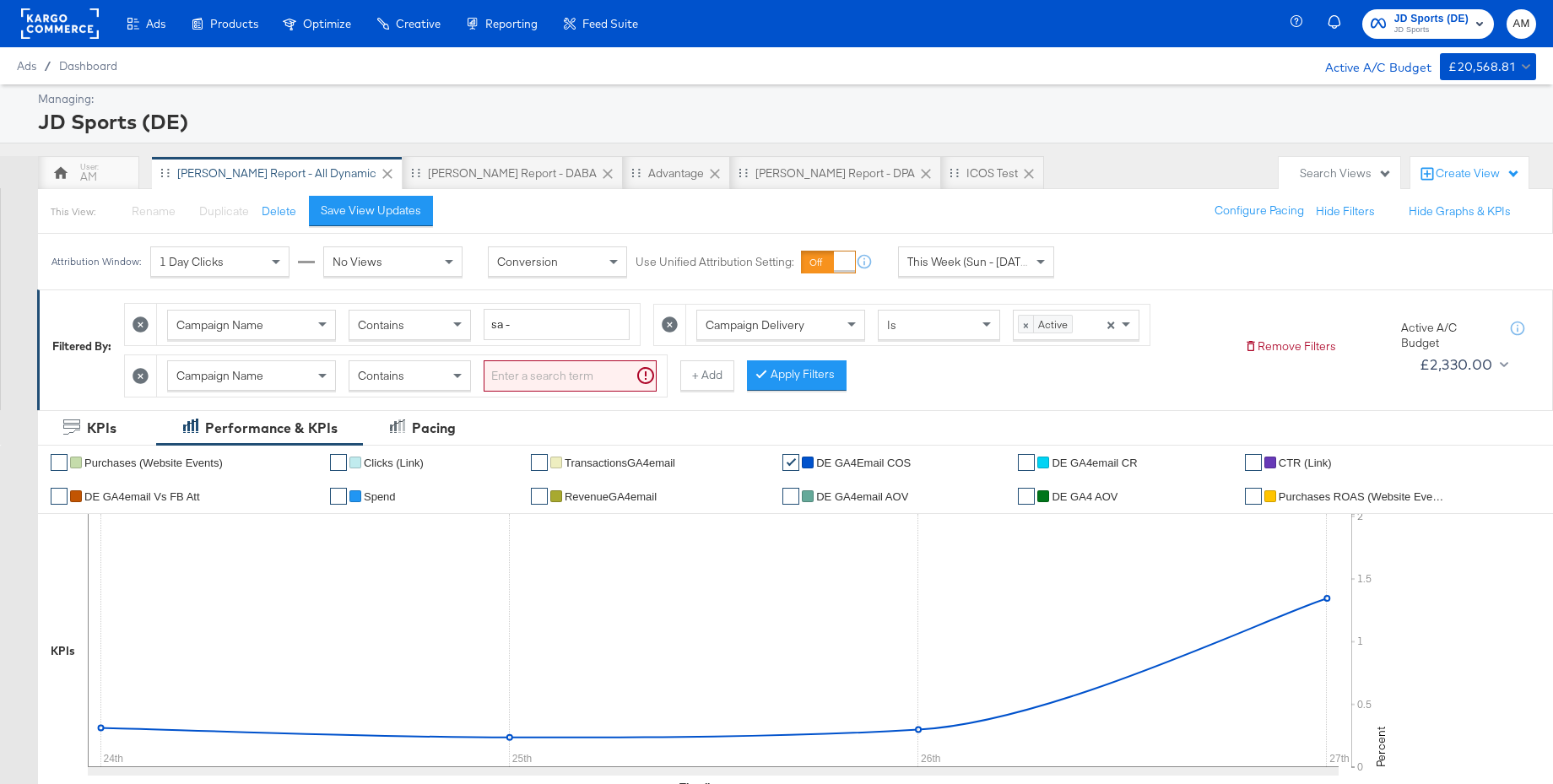
click at [139, 374] on icon at bounding box center [140, 376] width 16 height 16
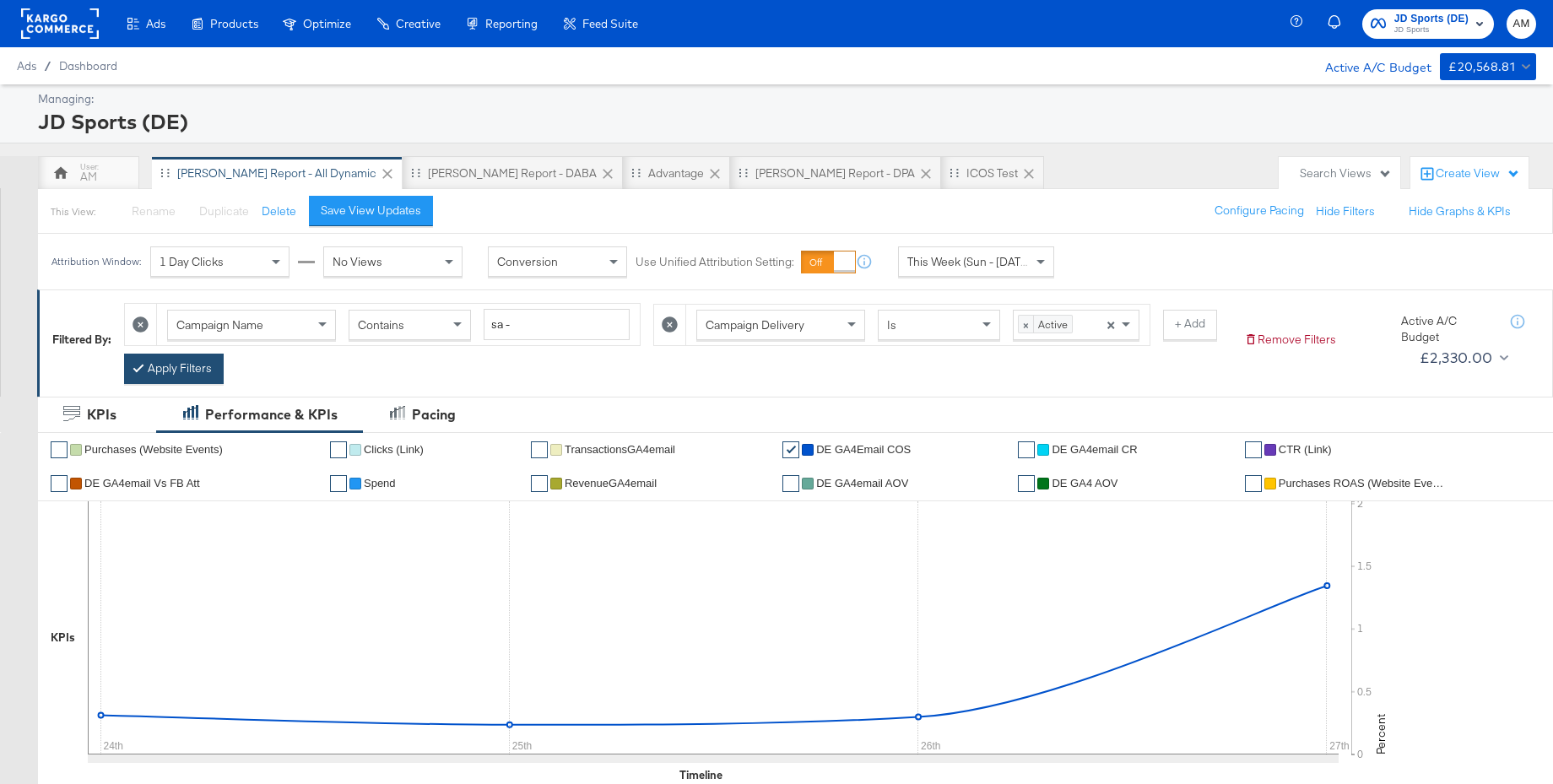
click at [190, 365] on button "Apply Filters" at bounding box center [174, 368] width 99 height 30
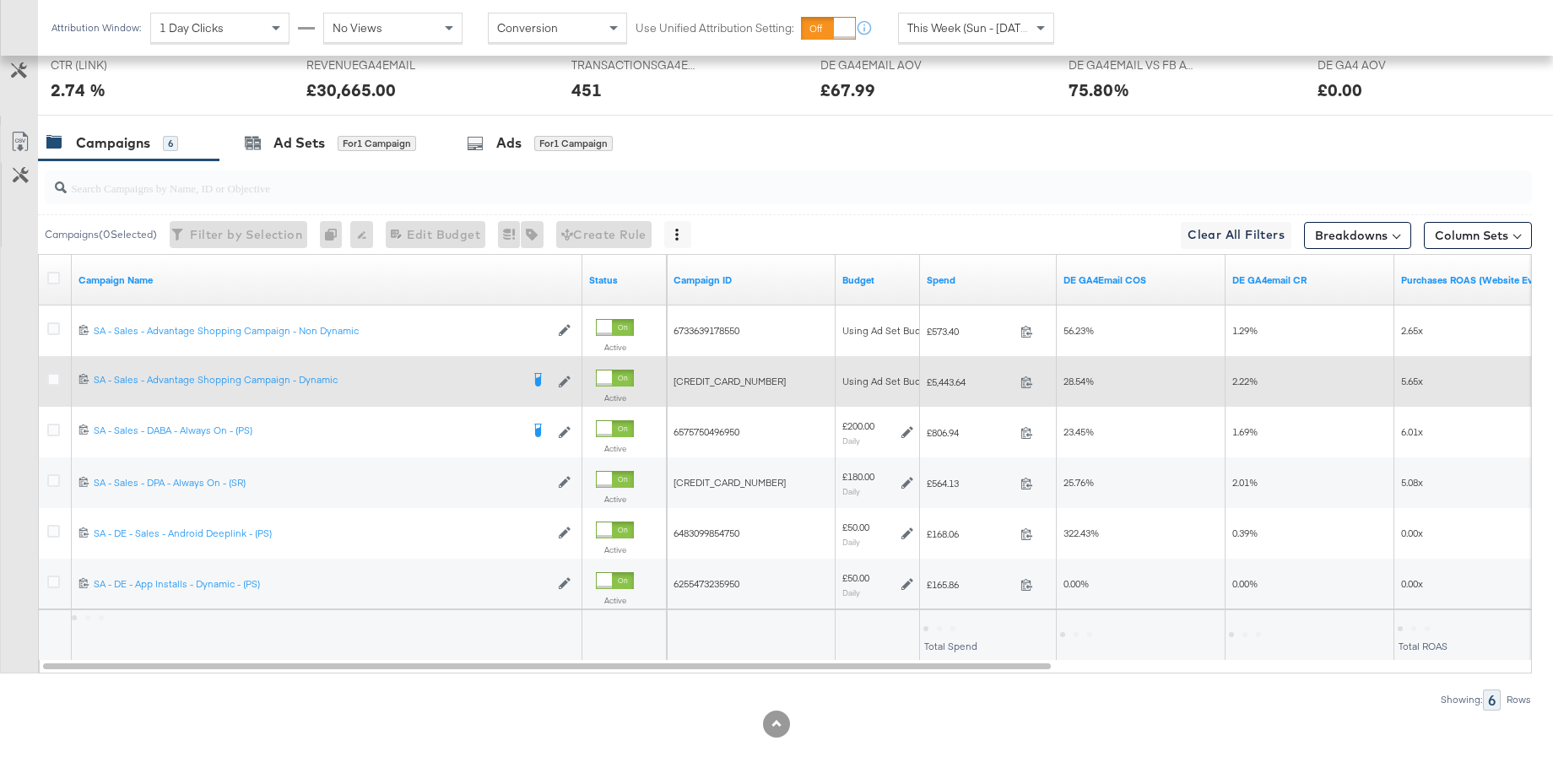
scroll to position [809, 0]
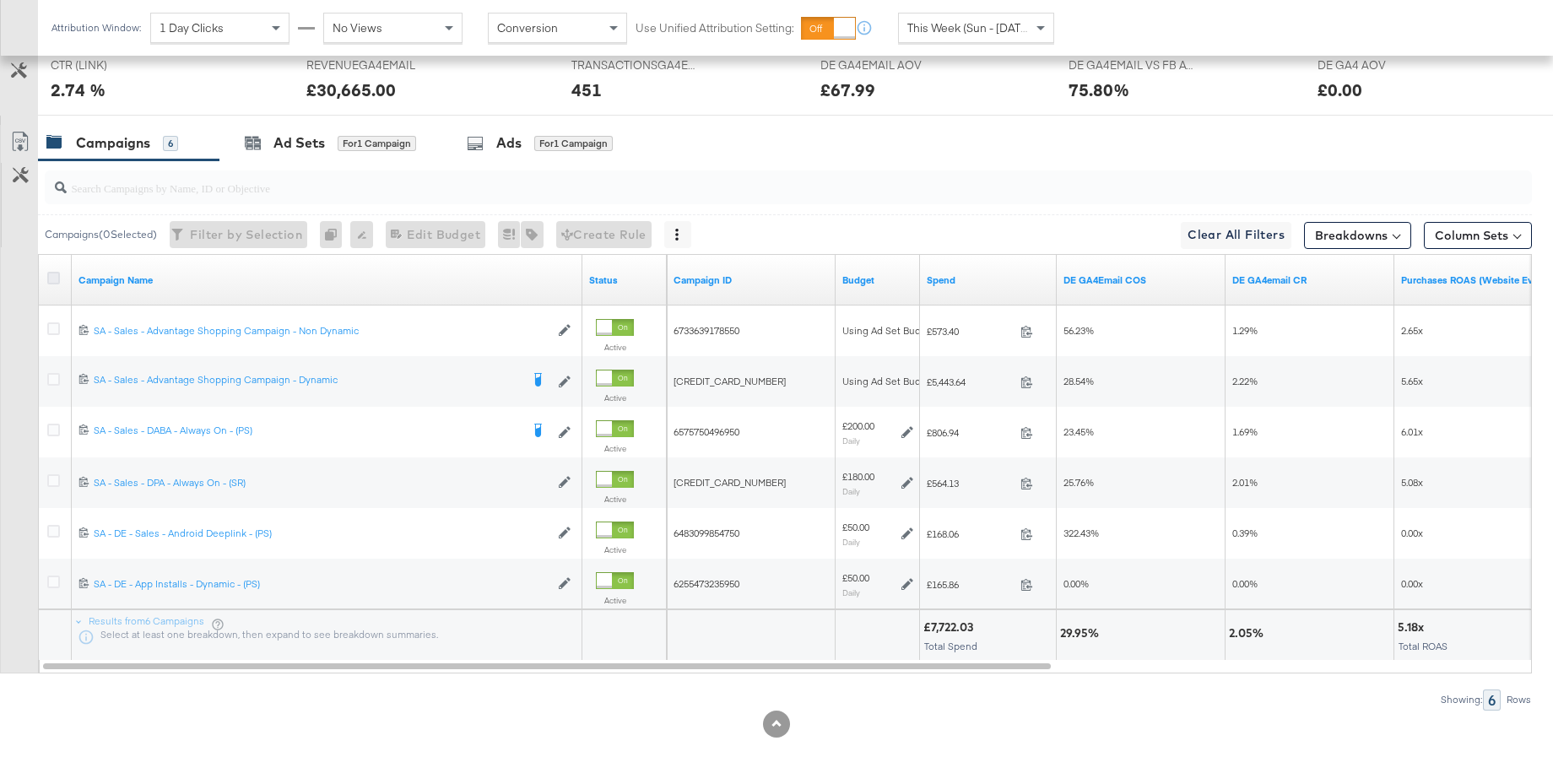
click at [56, 279] on icon at bounding box center [53, 278] width 13 height 13
click at [0, 0] on input "checkbox" at bounding box center [0, 0] width 0 height 0
click at [670, 231] on icon at bounding box center [669, 235] width 3 height 12
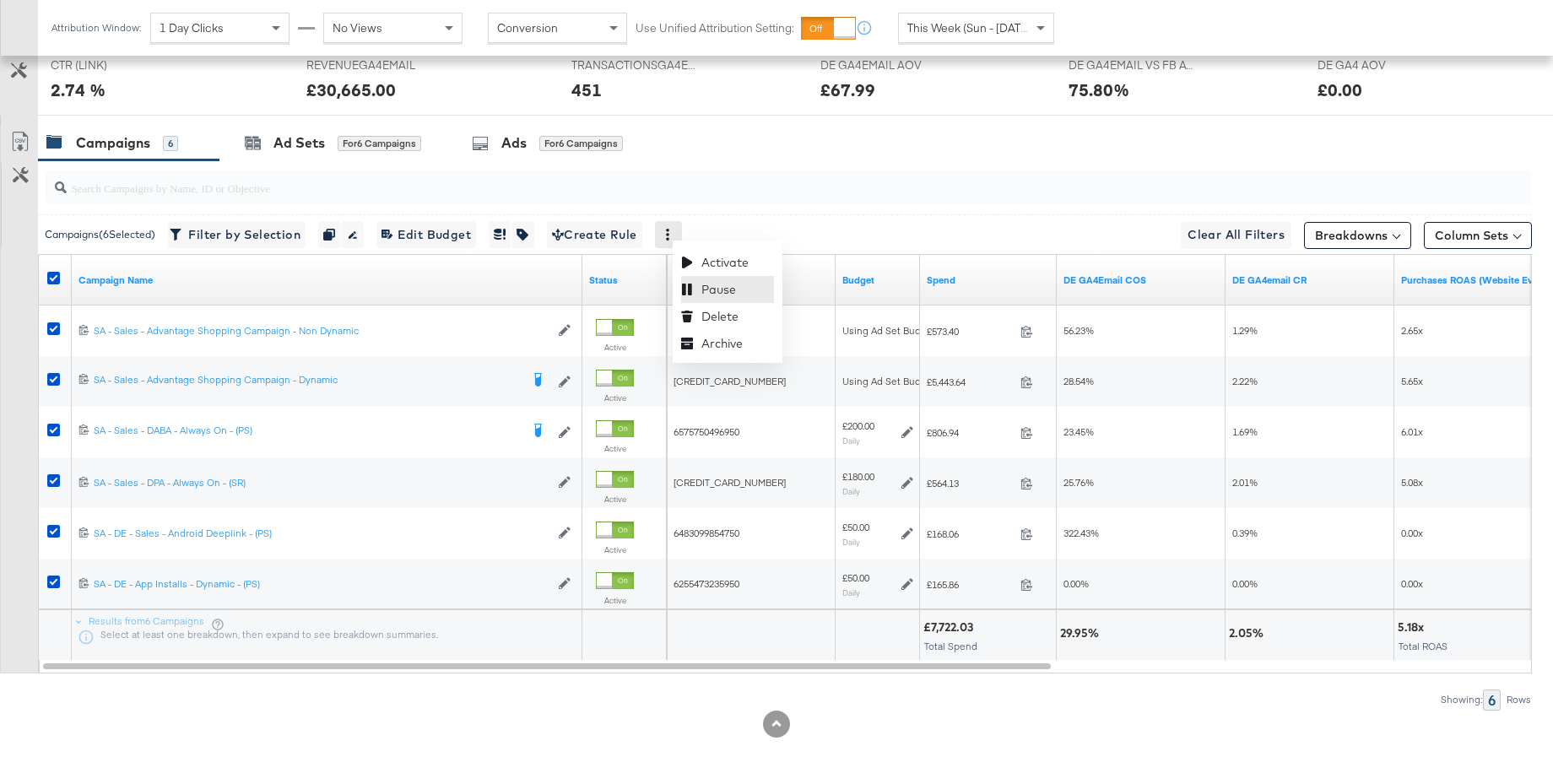
click at [698, 293] on div "Pause" at bounding box center [727, 289] width 93 height 27
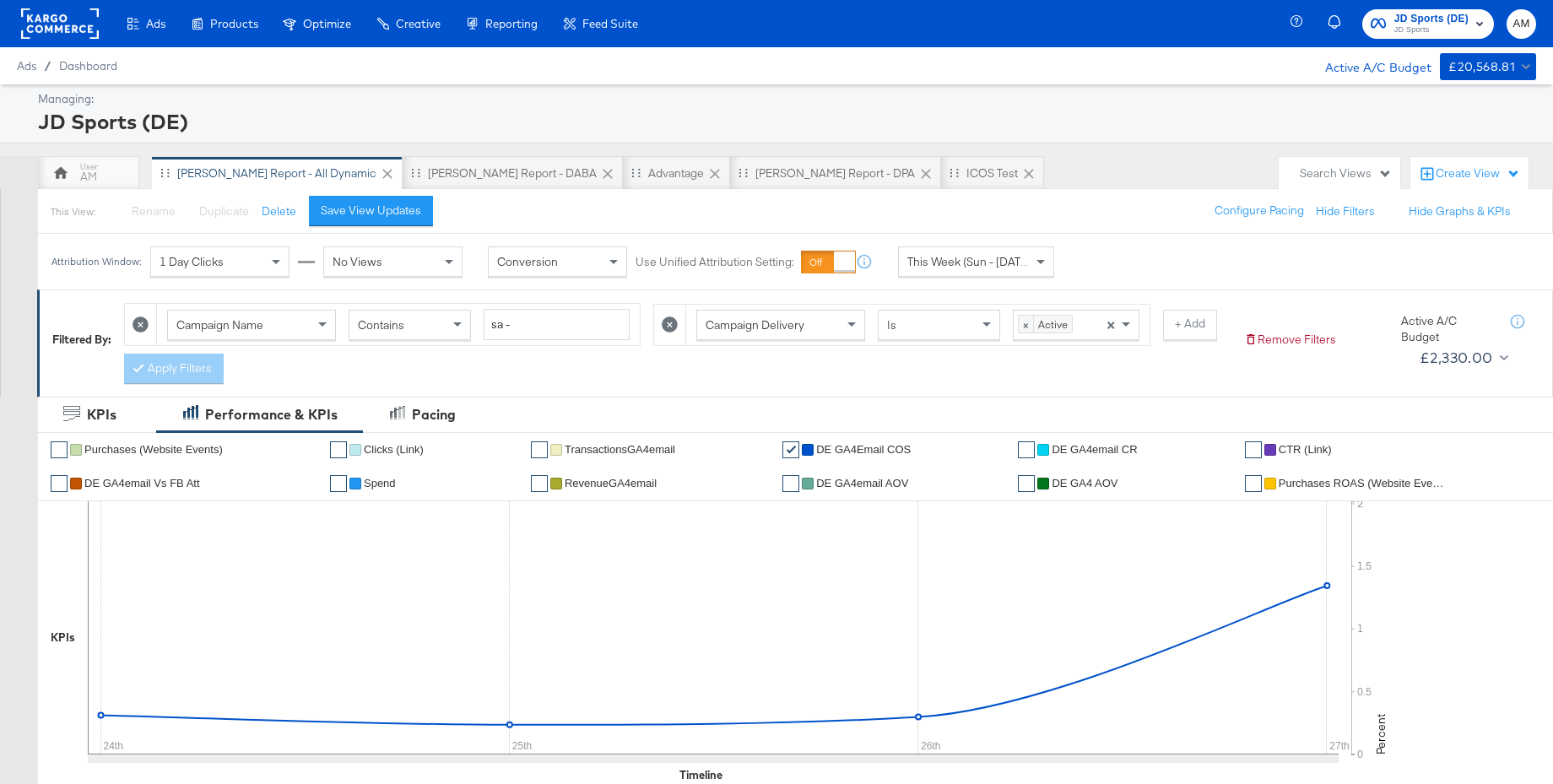
scroll to position [2, 0]
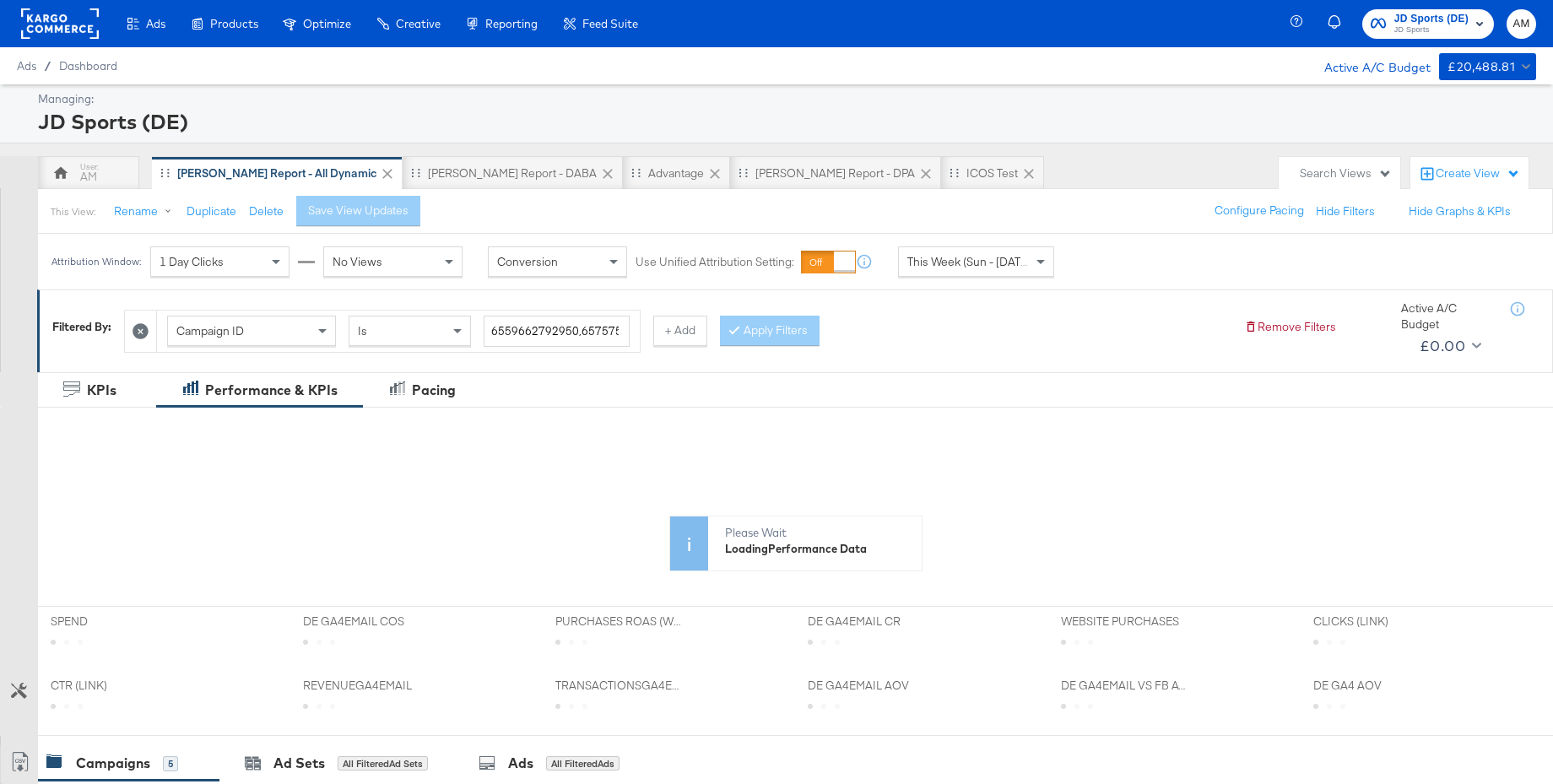
click at [298, 332] on div "Campaign ID" at bounding box center [252, 331] width 167 height 29
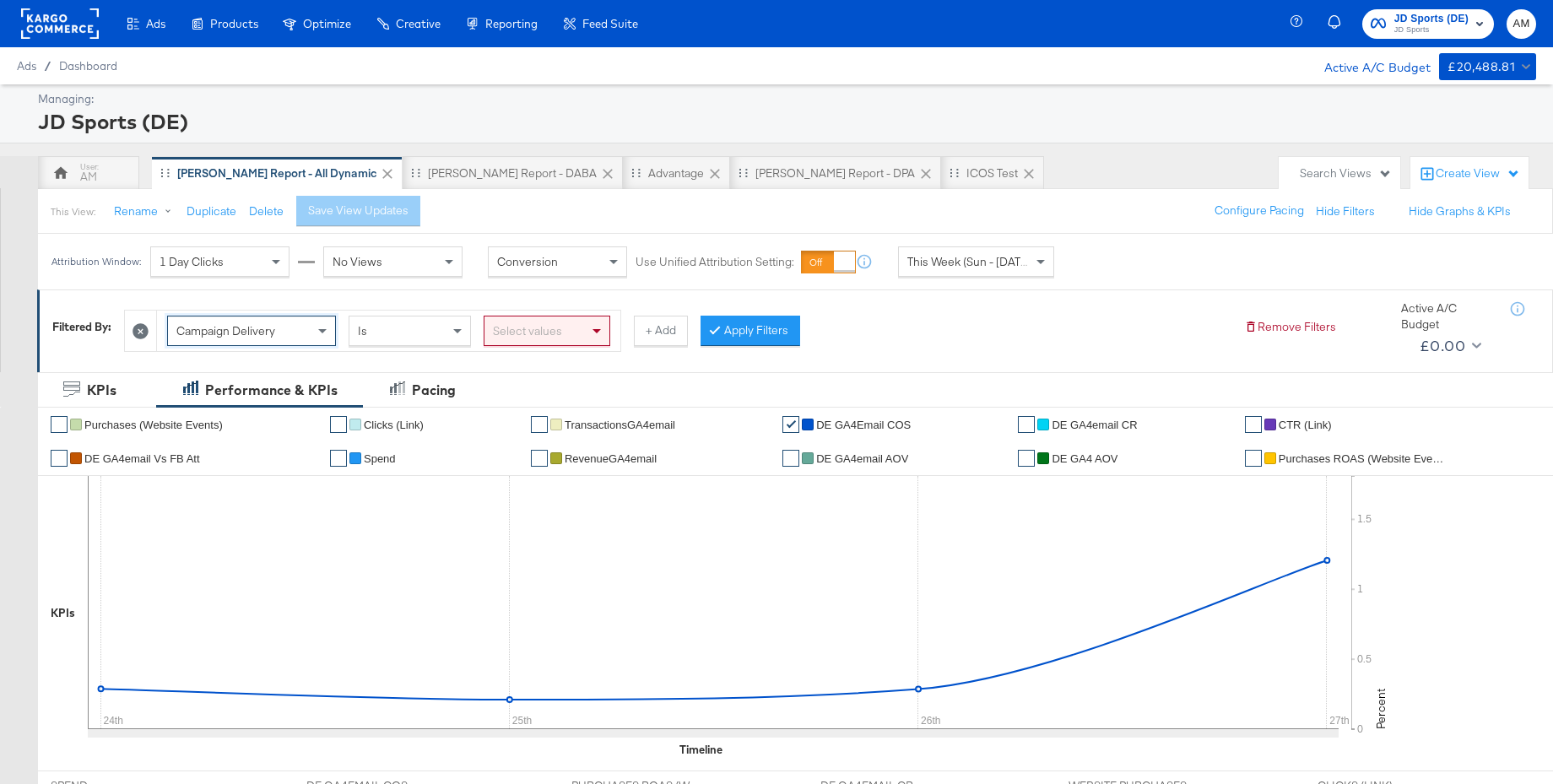
click at [574, 330] on div "Select values" at bounding box center [548, 331] width 125 height 29
click at [671, 333] on button "+ Add" at bounding box center [661, 331] width 54 height 30
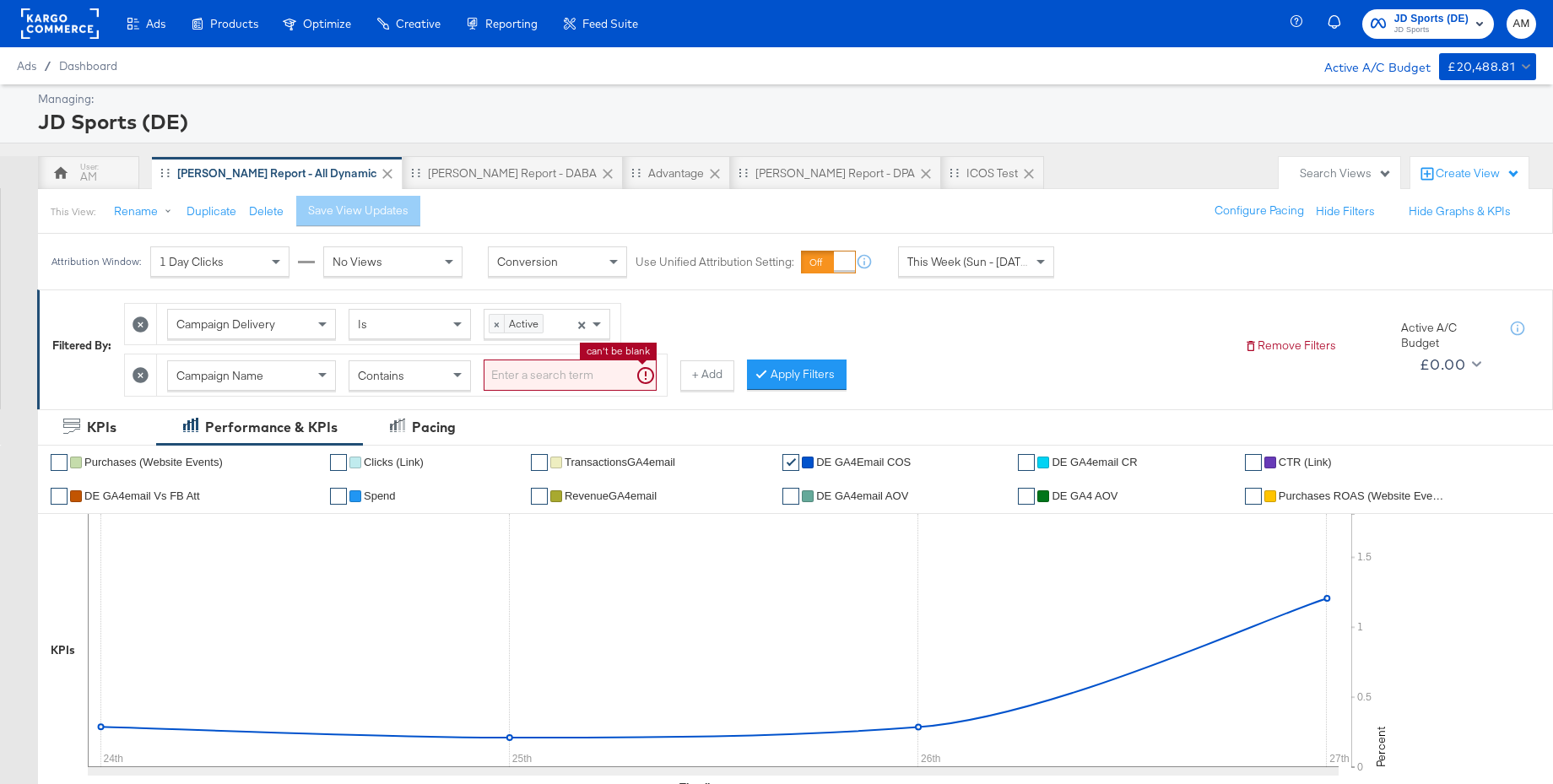
click at [514, 378] on input "search" at bounding box center [570, 375] width 173 height 31
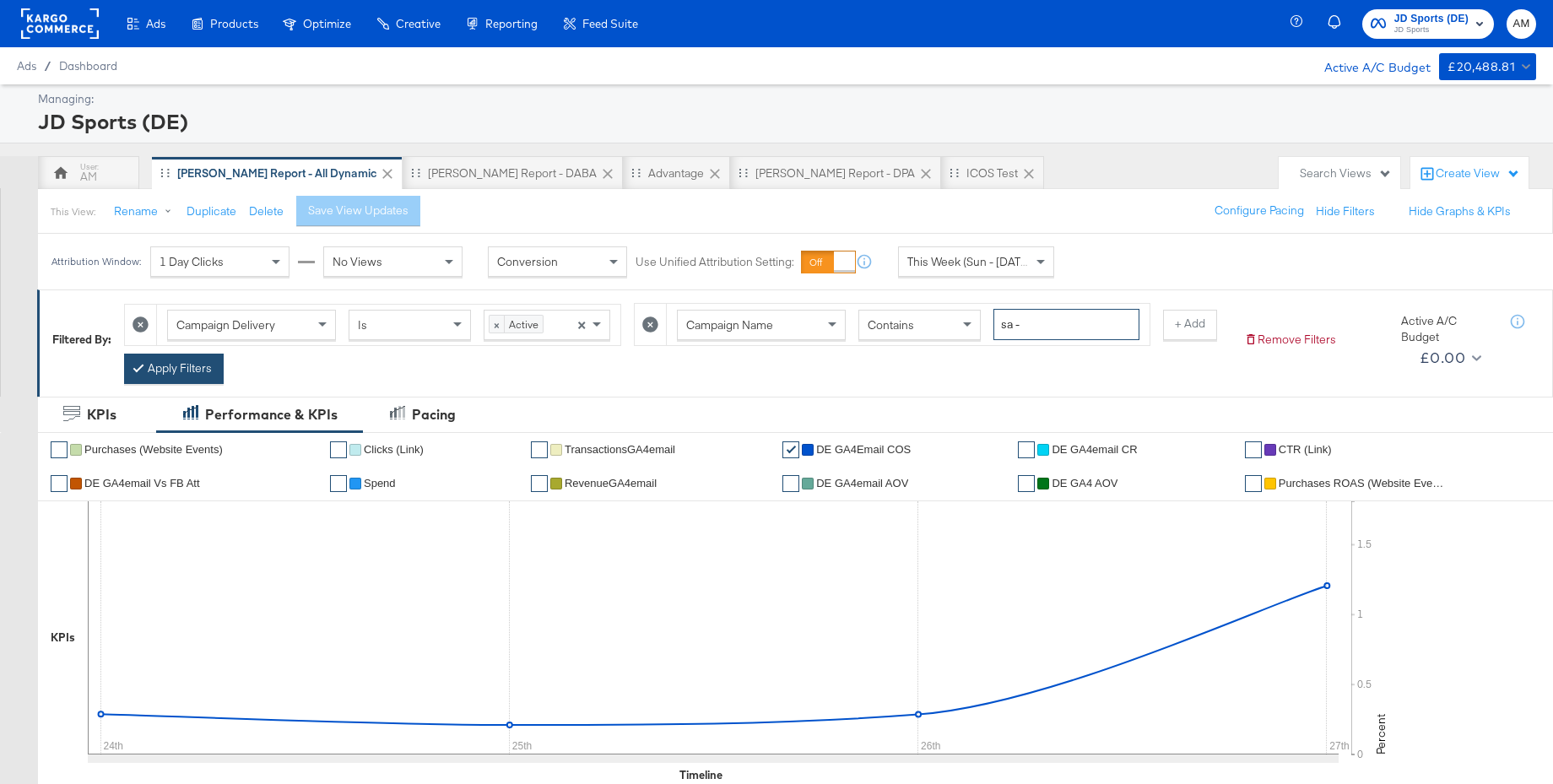
type input "sa -"
click at [175, 379] on button "Apply Filters" at bounding box center [174, 368] width 99 height 30
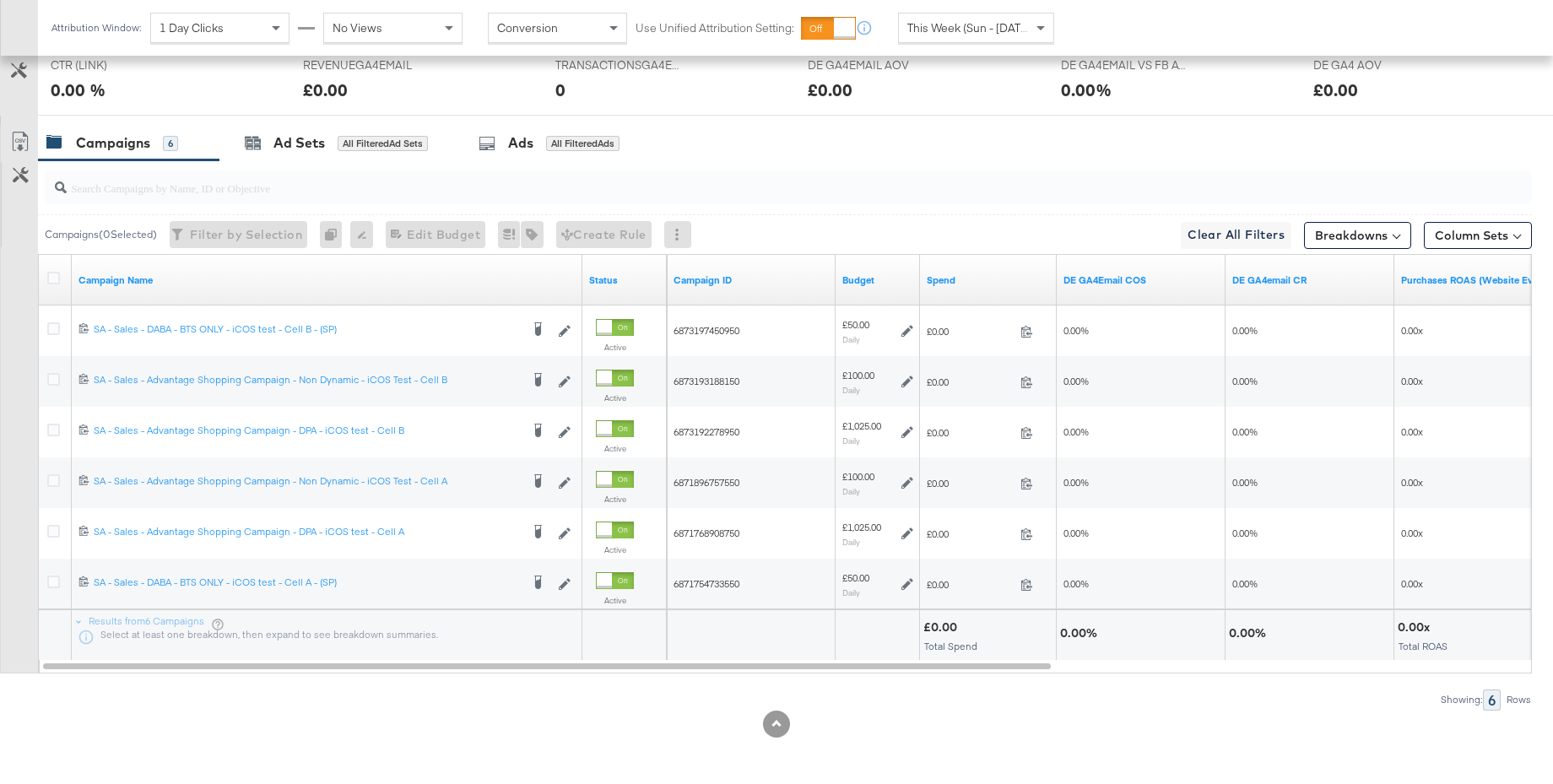
scroll to position [808, 0]
